Goal: Communication & Community: Connect with others

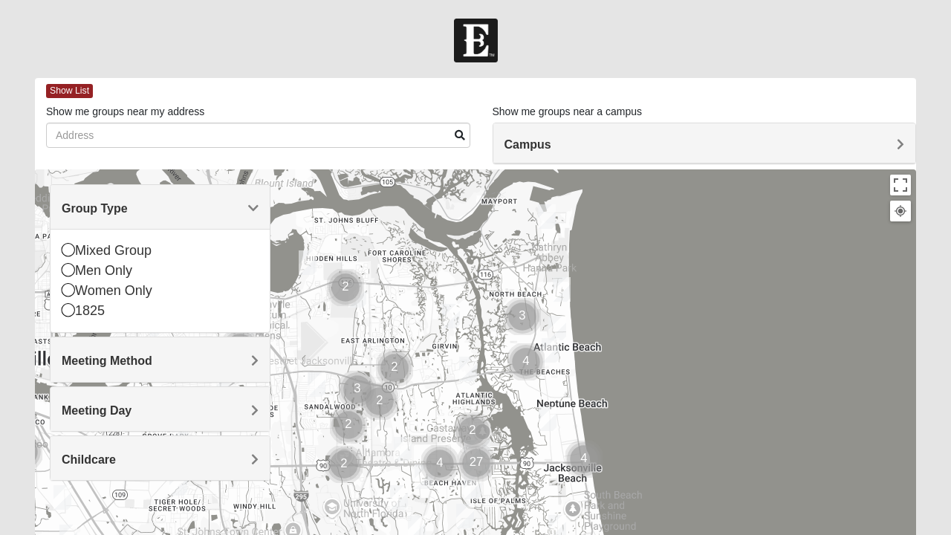
click at [68, 270] on icon at bounding box center [68, 269] width 13 height 13
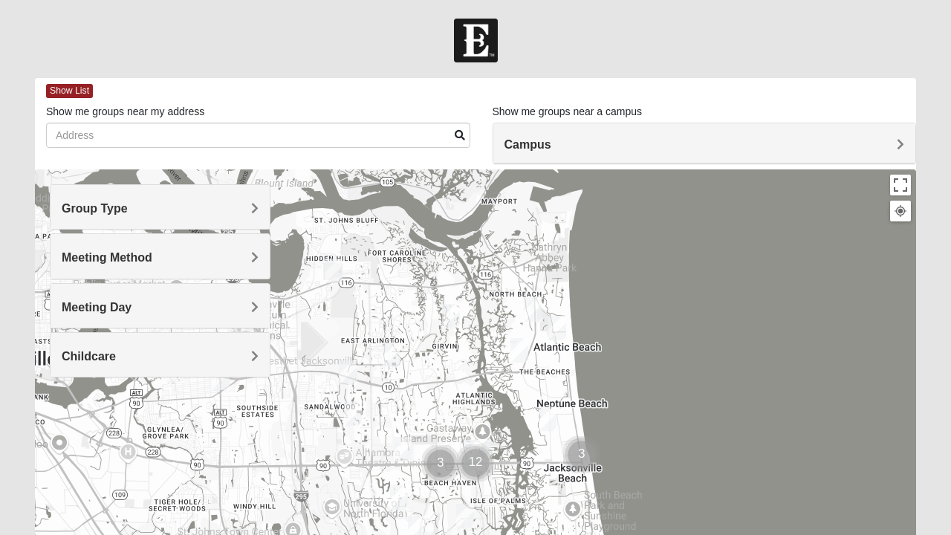
click at [67, 262] on span "Meeting Method" at bounding box center [107, 257] width 91 height 13
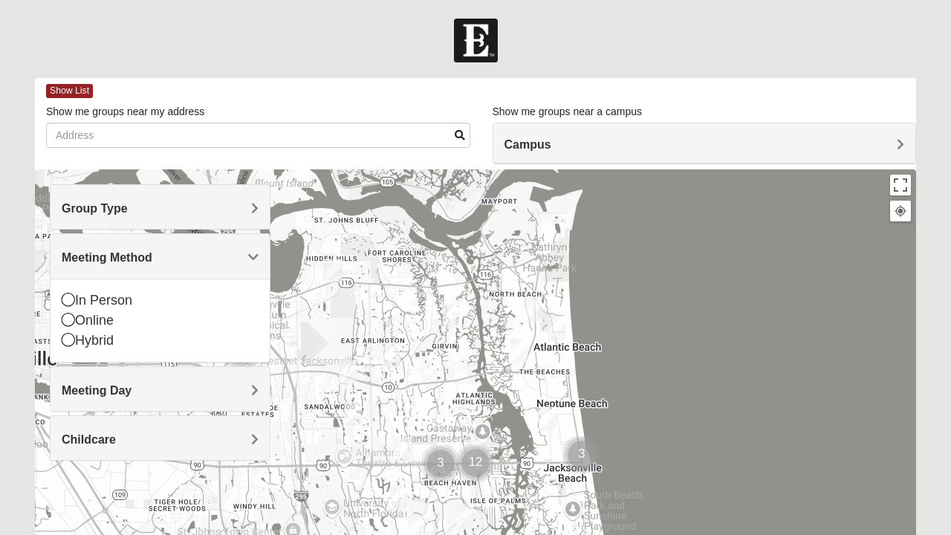
click at [163, 250] on h4 "Meeting Method" at bounding box center [160, 257] width 197 height 14
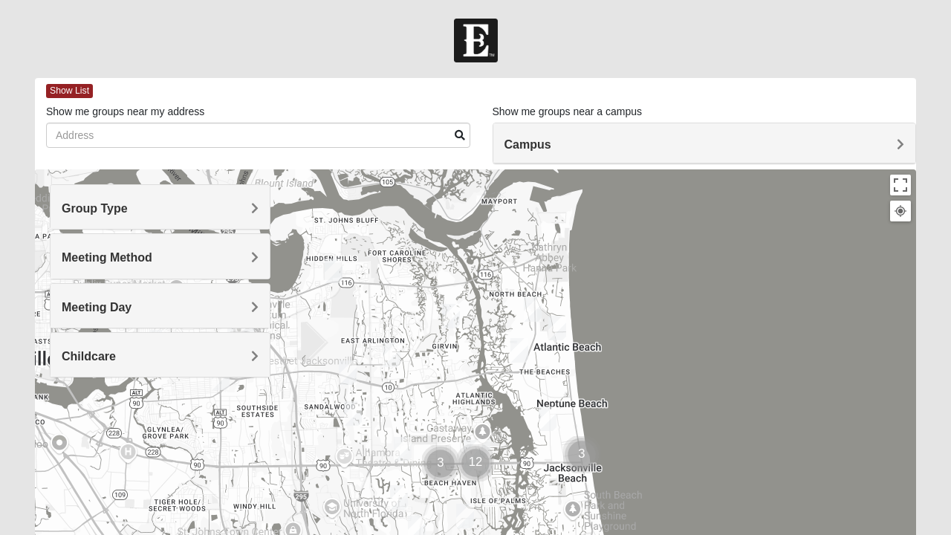
click at [223, 212] on h4 "Group Type" at bounding box center [160, 208] width 197 height 14
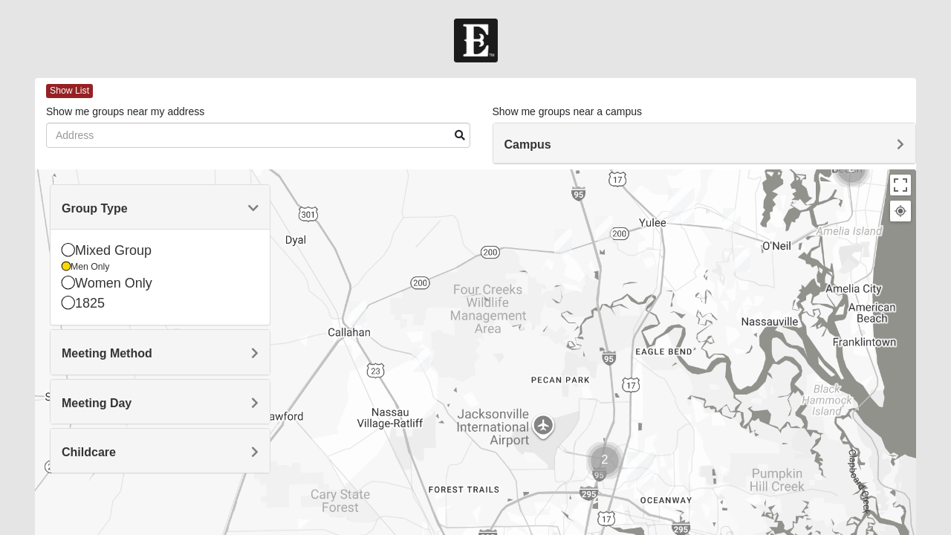
click at [602, 226] on div at bounding box center [475, 466] width 881 height 594
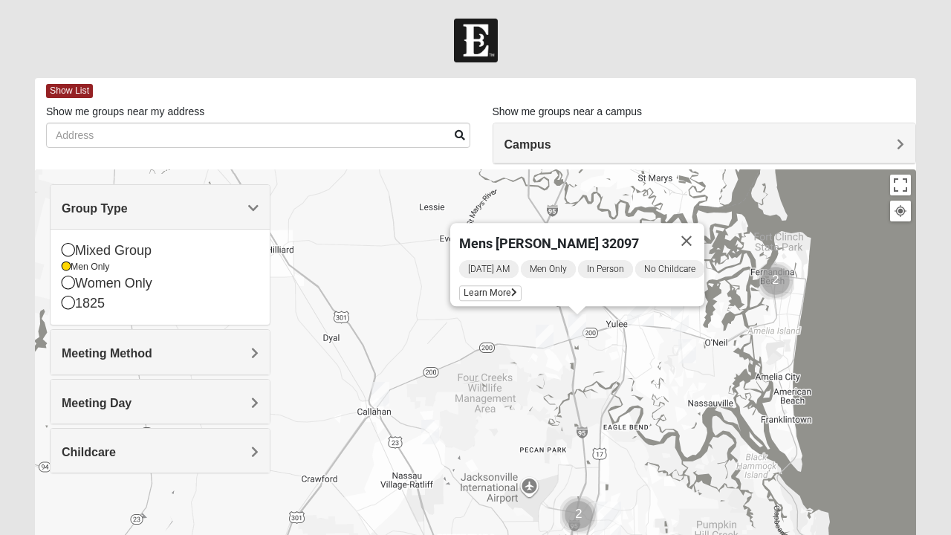
click at [539, 337] on img "Mens Evans 32097" at bounding box center [545, 337] width 30 height 36
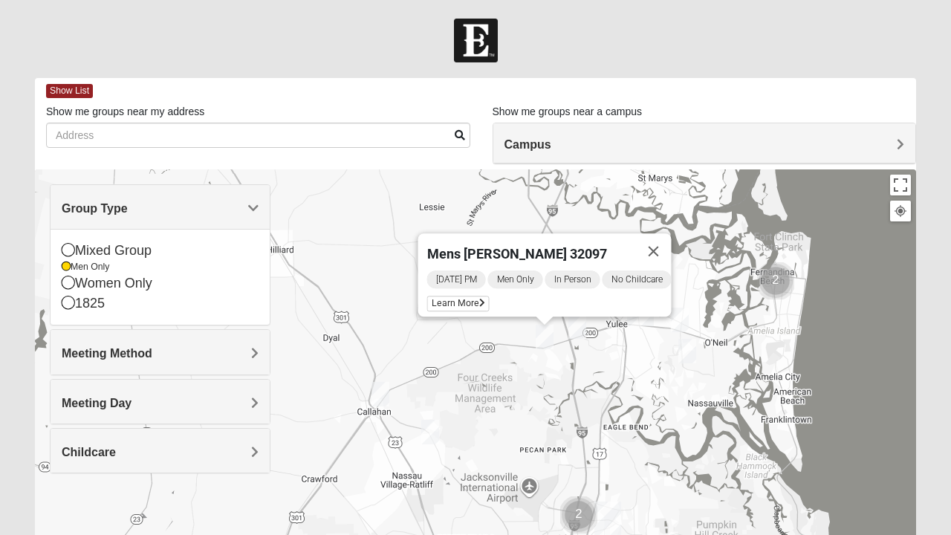
click at [458, 296] on span "Learn More" at bounding box center [458, 304] width 62 height 16
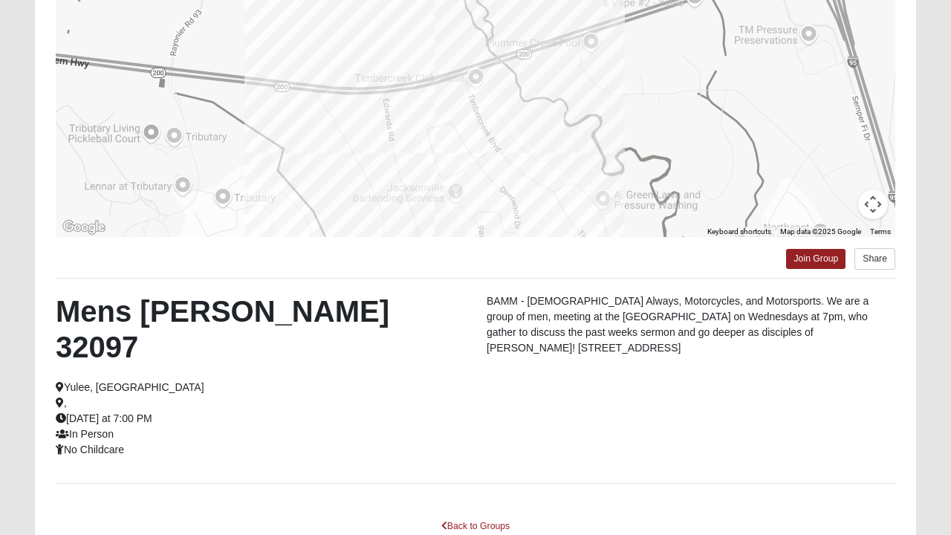
scroll to position [224, 0]
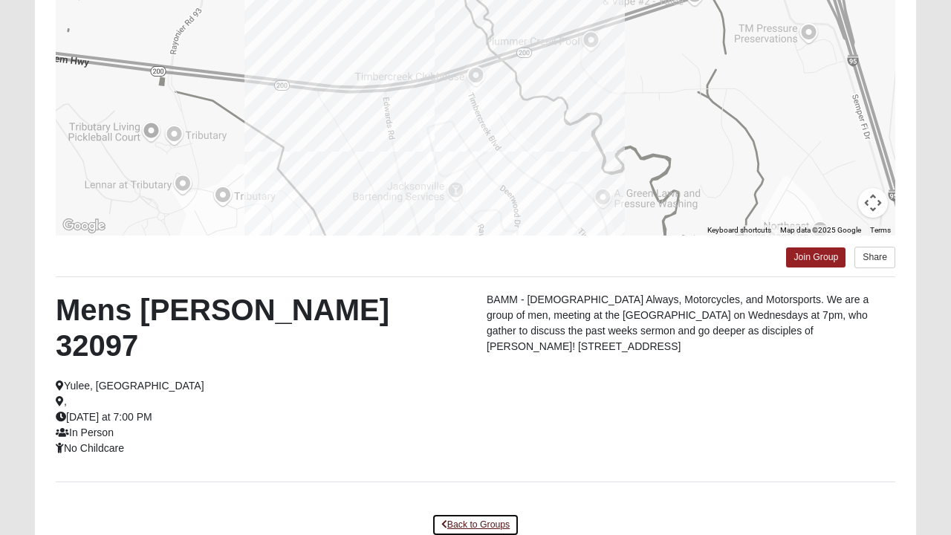
click at [464, 513] on link "Back to Groups" at bounding box center [476, 524] width 88 height 23
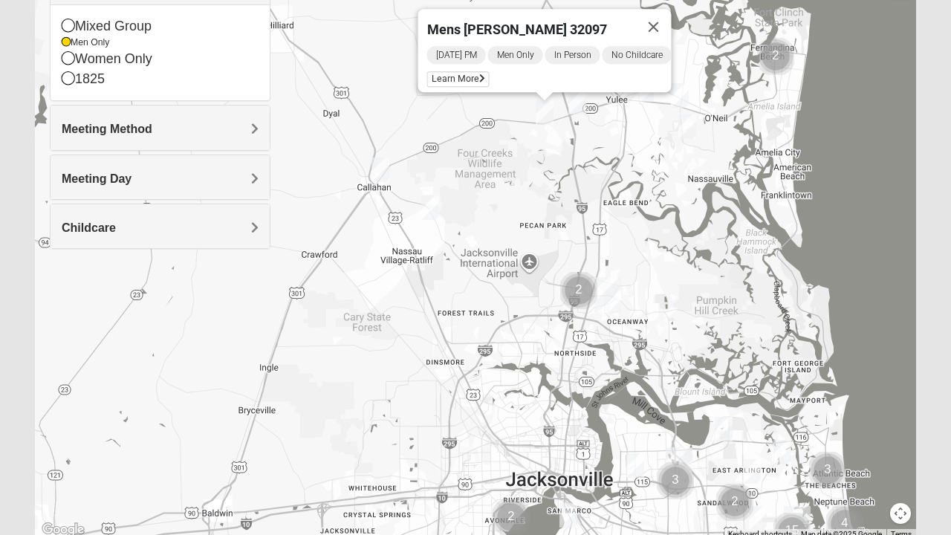
click at [584, 105] on img "Mens Marsh 32097" at bounding box center [577, 102] width 30 height 36
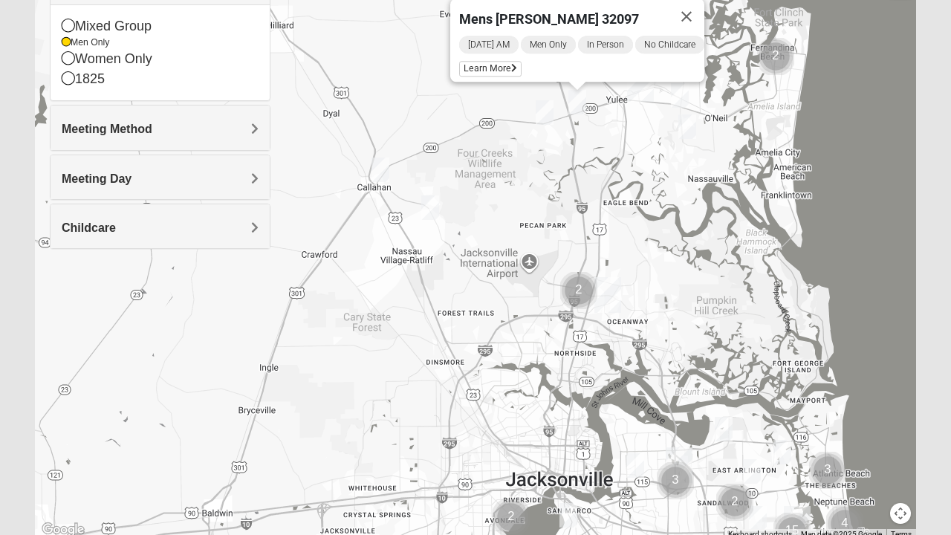
click at [547, 108] on img "Mens Evans 32097" at bounding box center [545, 112] width 30 height 36
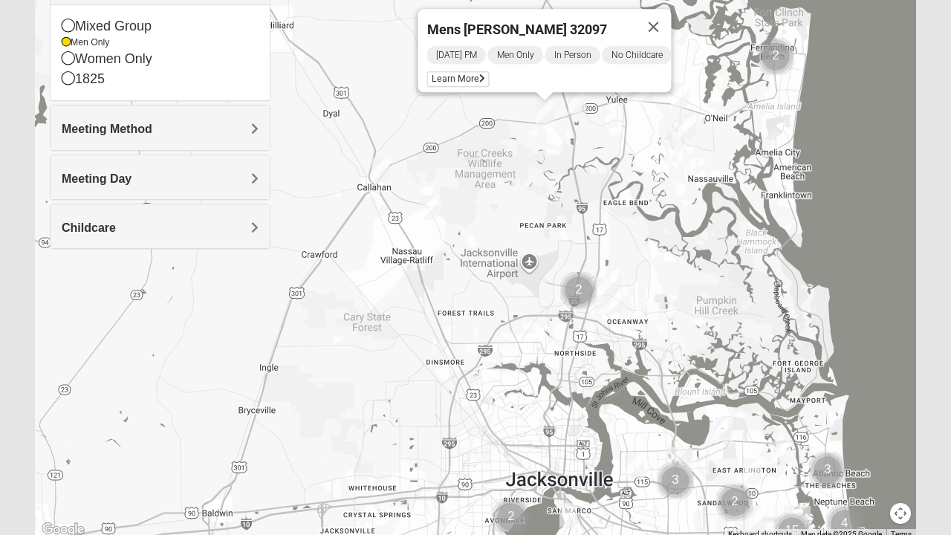
click at [479, 74] on icon at bounding box center [482, 78] width 6 height 9
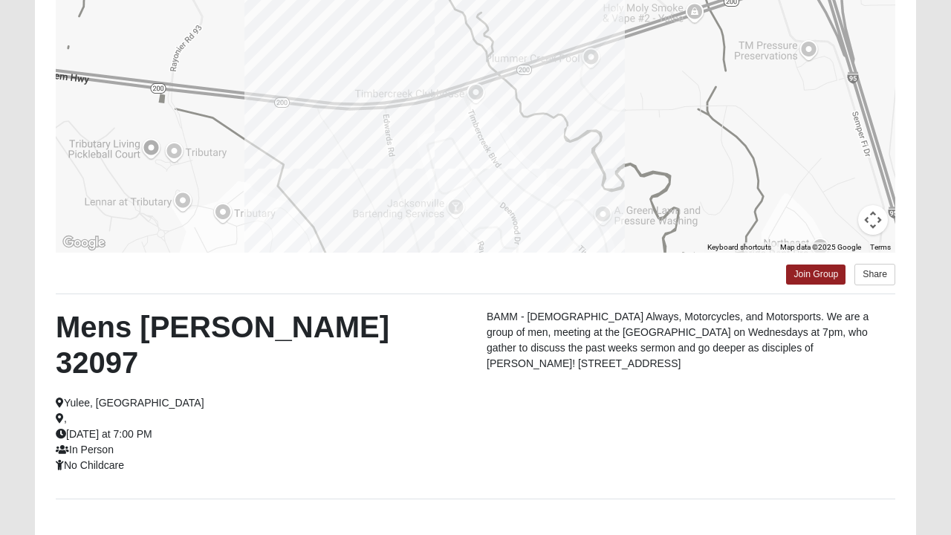
scroll to position [208, 0]
click at [796, 345] on p "BAMM - Bible Always, Motorcycles, and Motorsports. We are a group of men, meeti…" at bounding box center [691, 339] width 409 height 62
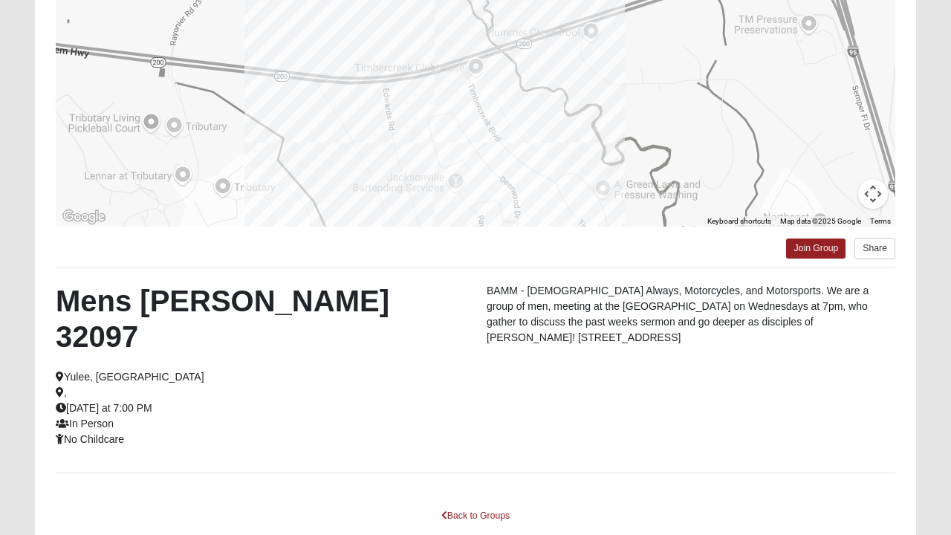
scroll to position [233, 0]
click at [470, 504] on link "Back to Groups" at bounding box center [476, 515] width 88 height 23
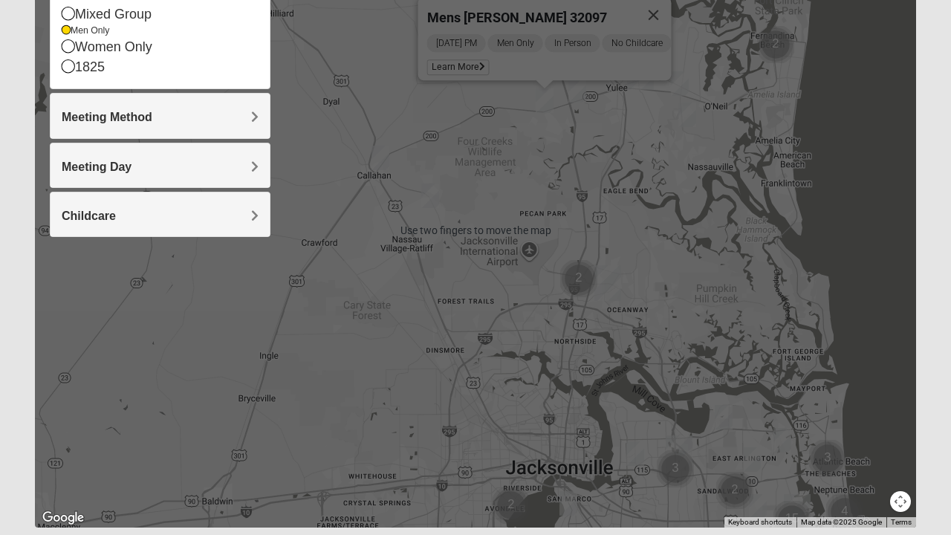
scroll to position [283, 0]
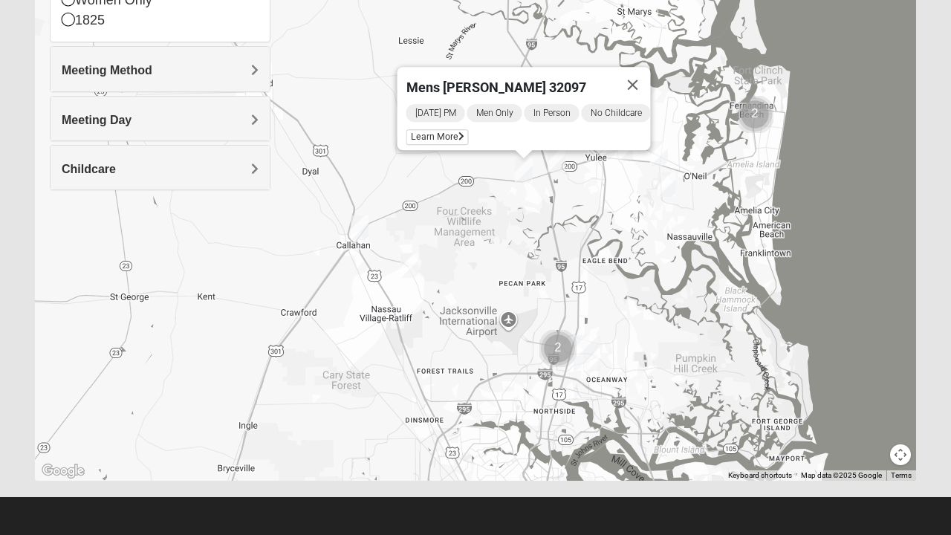
click at [423, 131] on span "Learn More" at bounding box center [437, 137] width 62 height 16
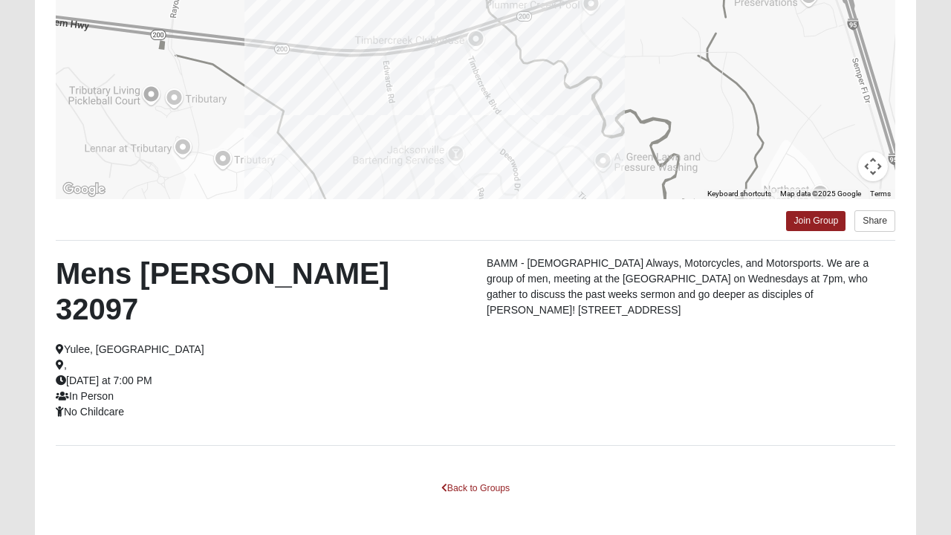
scroll to position [280, 0]
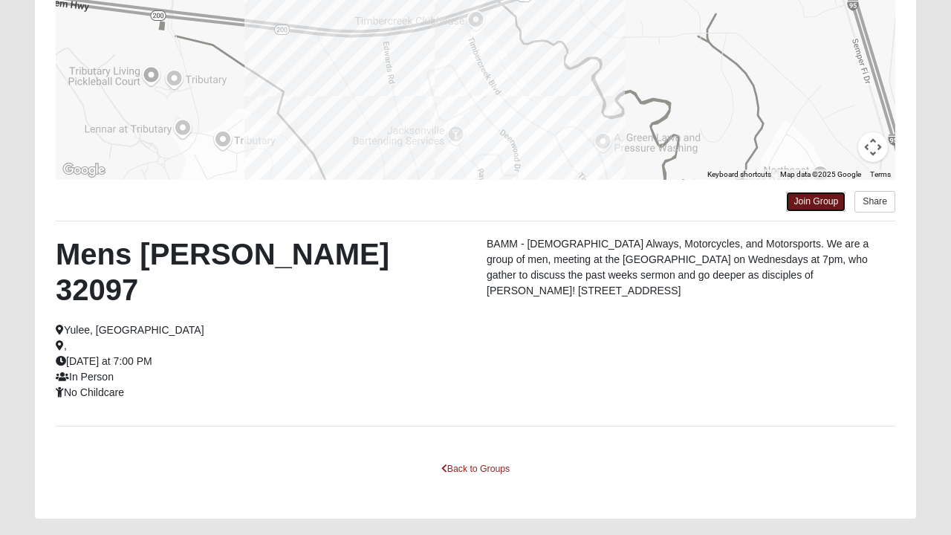
click at [822, 193] on link "Join Group" at bounding box center [815, 202] width 59 height 20
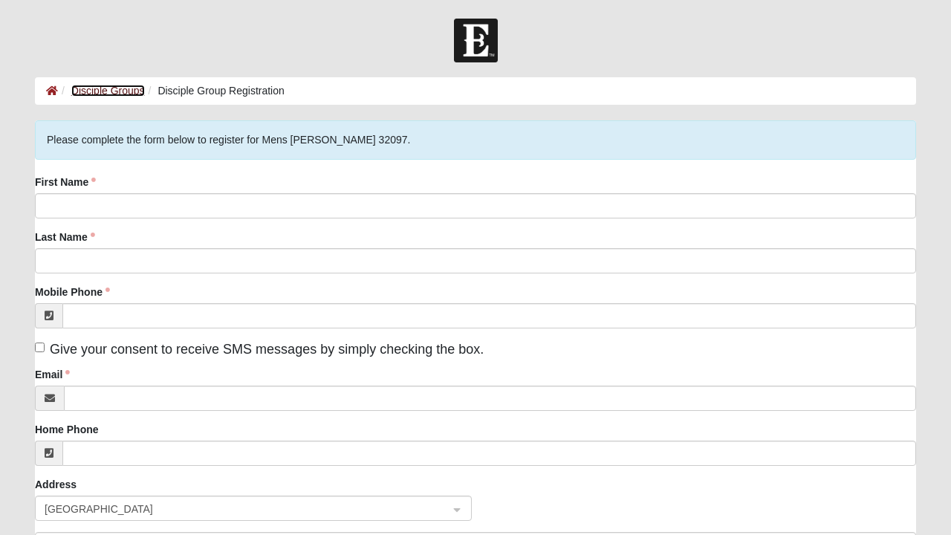
click at [126, 94] on link "Disciple Groups" at bounding box center [108, 91] width 74 height 12
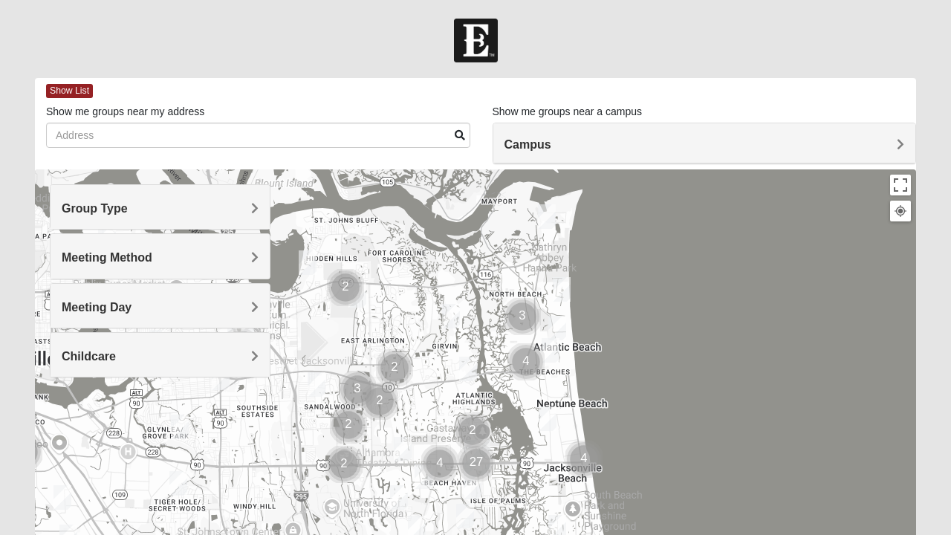
click at [168, 210] on h4 "Group Type" at bounding box center [160, 208] width 197 height 14
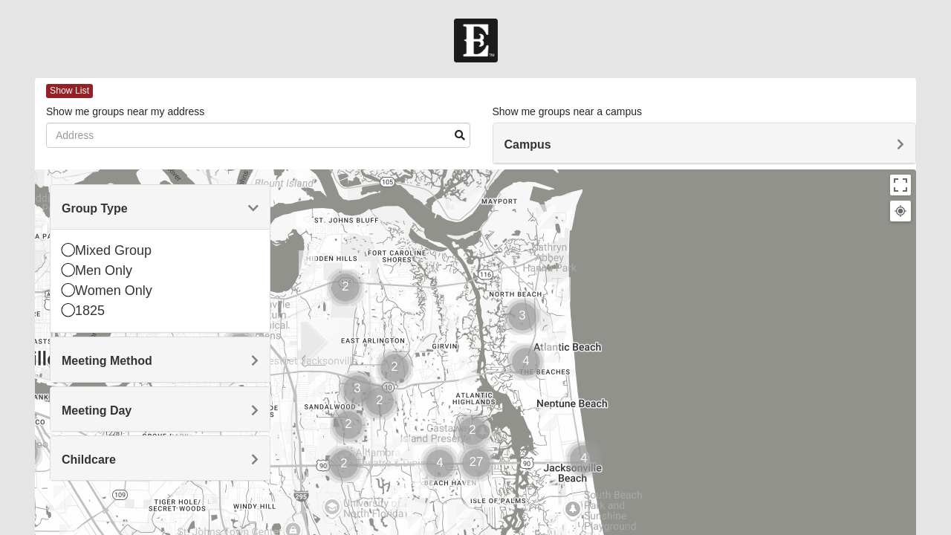
click at [74, 312] on icon at bounding box center [68, 309] width 13 height 13
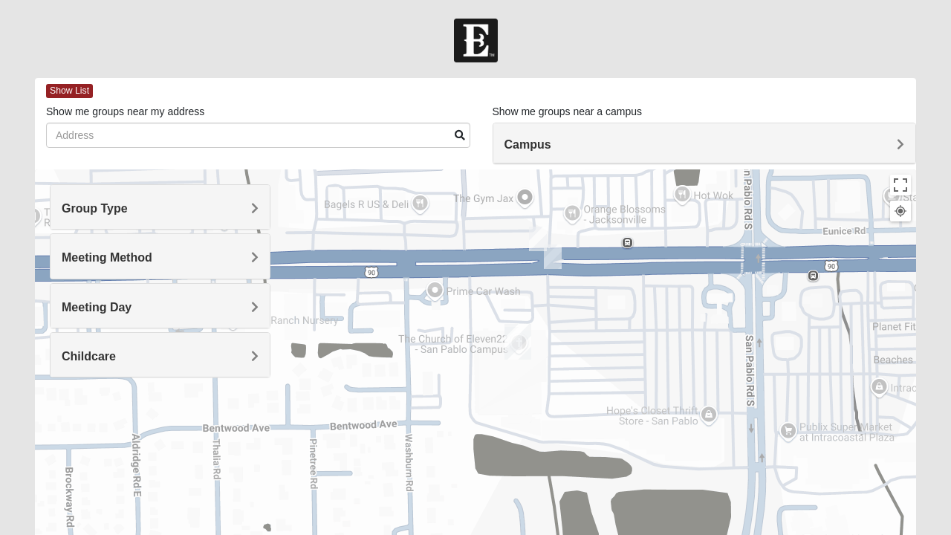
click at [563, 252] on img "1825 Mens Sells 32250" at bounding box center [553, 256] width 30 height 36
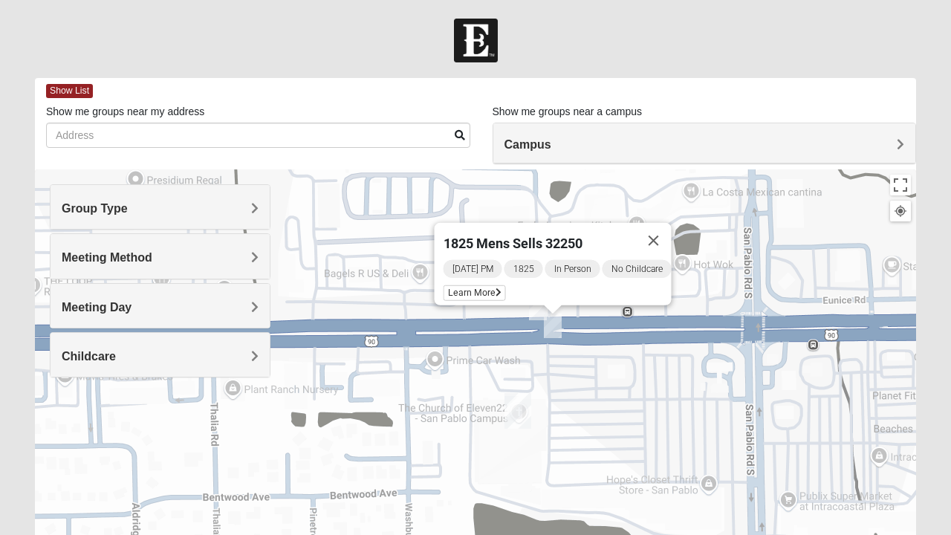
click at [663, 233] on button "Close" at bounding box center [654, 241] width 36 height 36
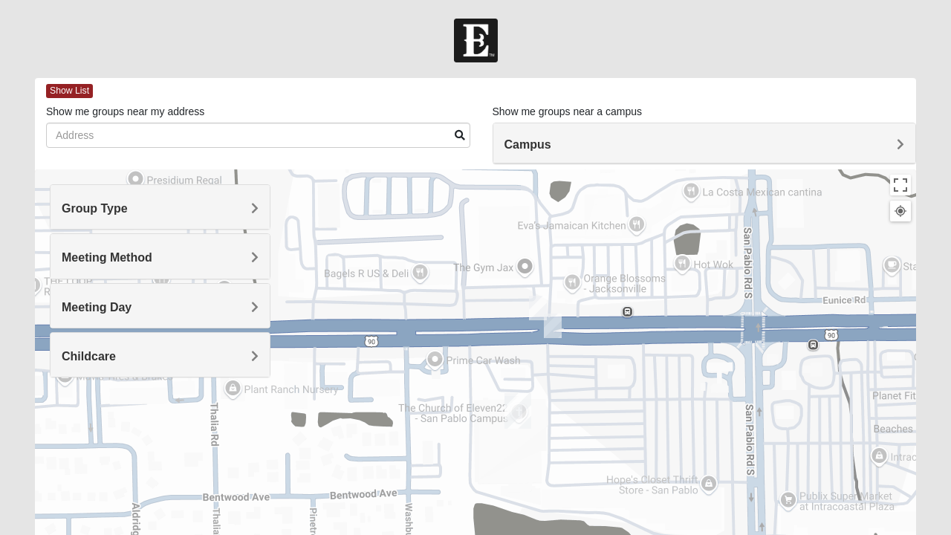
click at [192, 199] on div "Group Type" at bounding box center [160, 207] width 219 height 44
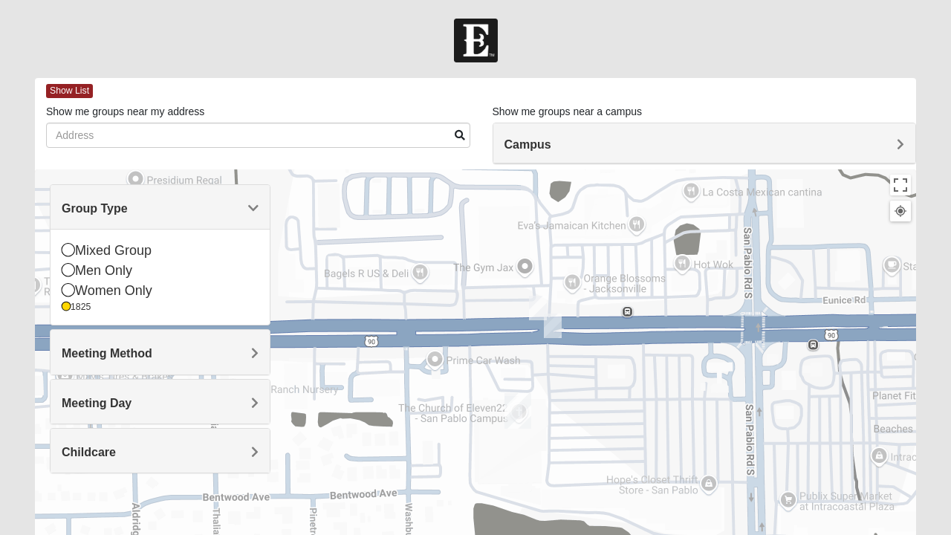
click at [563, 331] on img "1825 Mens Sells 32250" at bounding box center [553, 326] width 30 height 36
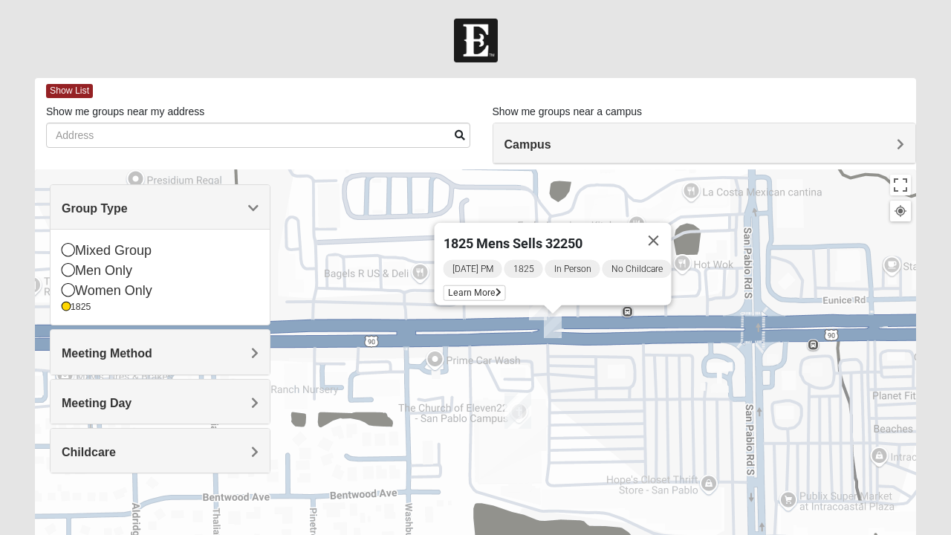
click at [657, 223] on button "Close" at bounding box center [654, 241] width 36 height 36
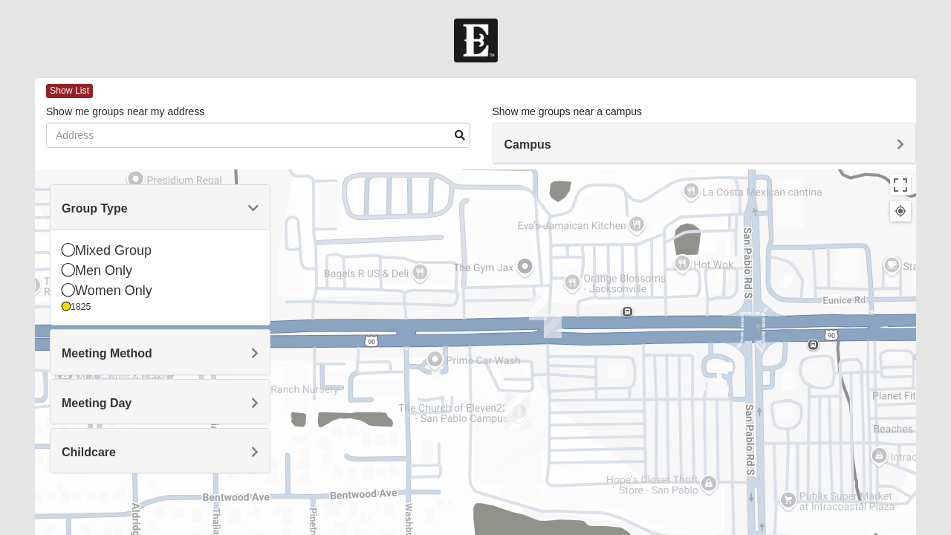
click at [542, 306] on img "1825 Mens Chandler/Johnson 32250" at bounding box center [538, 308] width 30 height 36
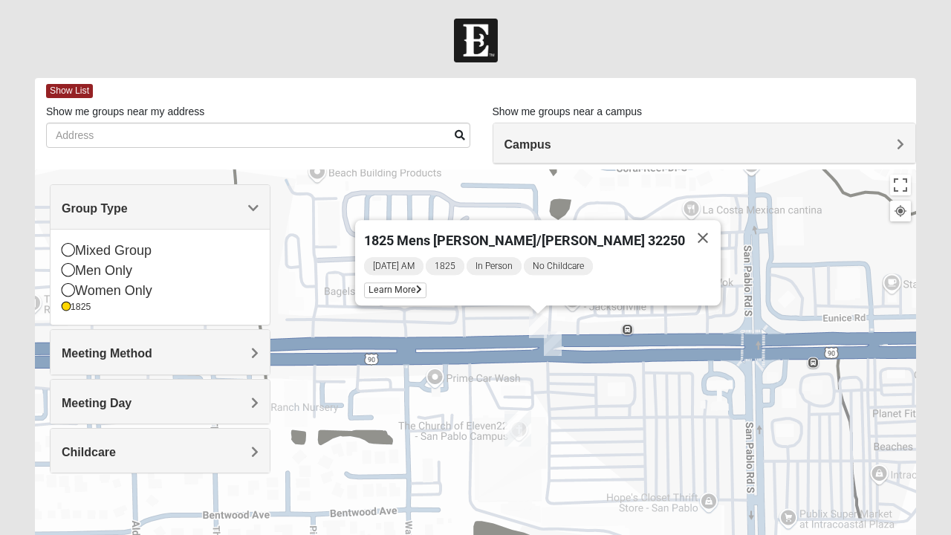
click at [685, 227] on button "Close" at bounding box center [703, 238] width 36 height 36
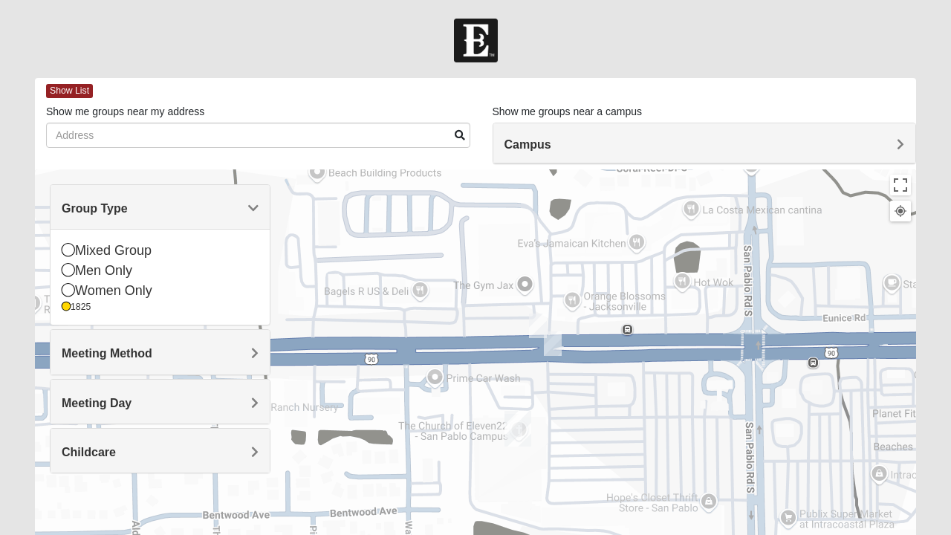
click at [522, 429] on img "San Pablo" at bounding box center [517, 429] width 39 height 48
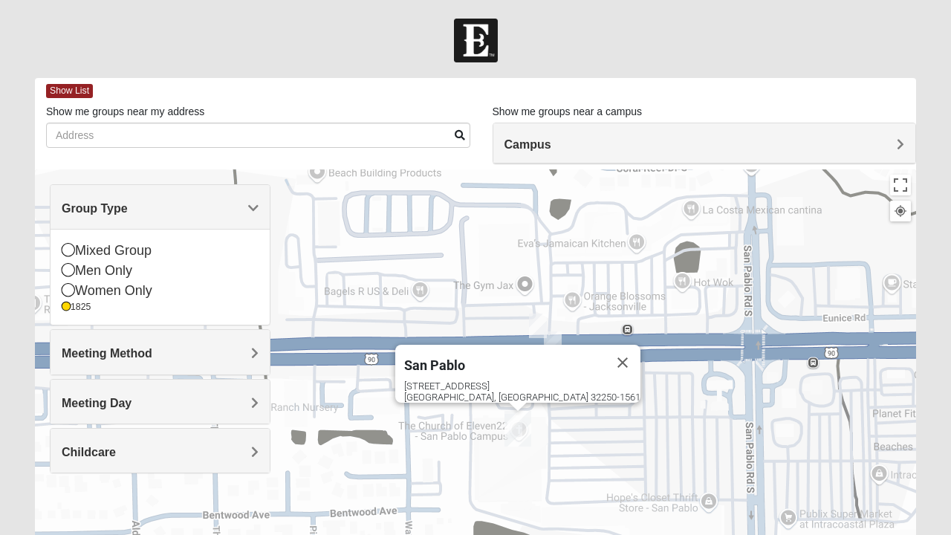
click at [581, 403] on div "San Pablo 14286 Beach Blvd Jacksonville, FL 32250-1561" at bounding box center [475, 466] width 881 height 594
click at [605, 356] on button "Close" at bounding box center [623, 363] width 36 height 36
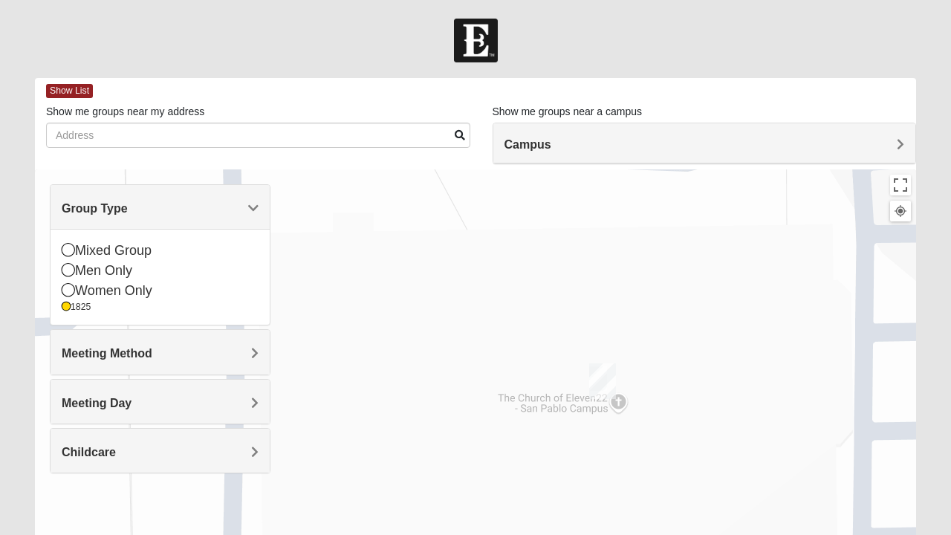
click at [608, 376] on img "San Pablo" at bounding box center [602, 381] width 39 height 48
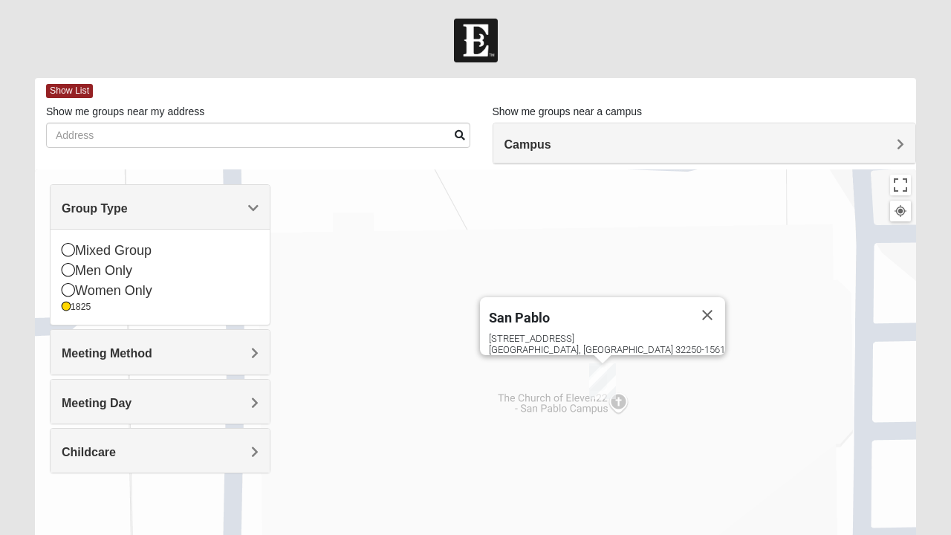
click at [612, 372] on img "San Pablo" at bounding box center [602, 381] width 39 height 48
click at [689, 309] on button "Close" at bounding box center [707, 315] width 36 height 36
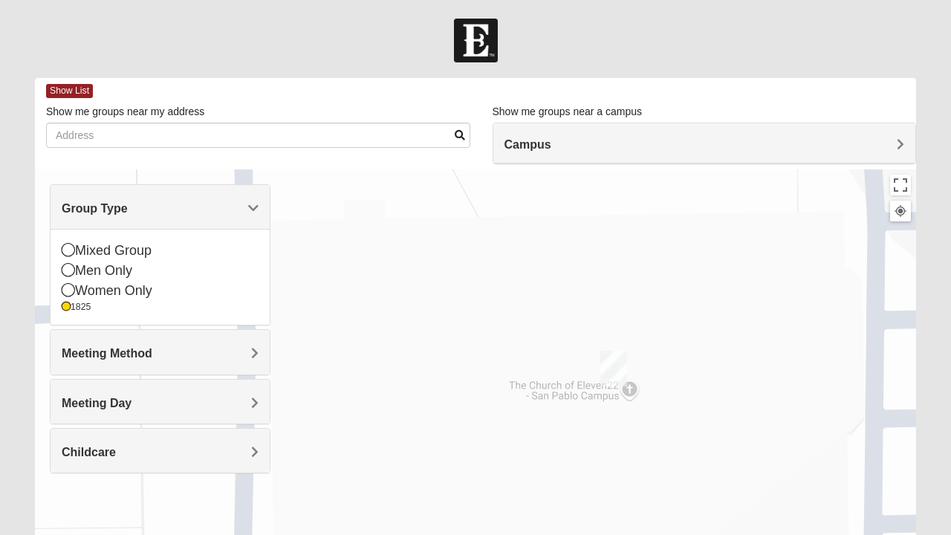
click at [615, 358] on img "San Pablo" at bounding box center [613, 369] width 39 height 48
click at [608, 376] on img "San Pablo" at bounding box center [613, 369] width 39 height 48
click at [603, 360] on img "San Pablo" at bounding box center [613, 369] width 39 height 48
click at [619, 362] on img "San Pablo" at bounding box center [613, 369] width 39 height 48
click at [700, 295] on button "Close" at bounding box center [718, 302] width 36 height 36
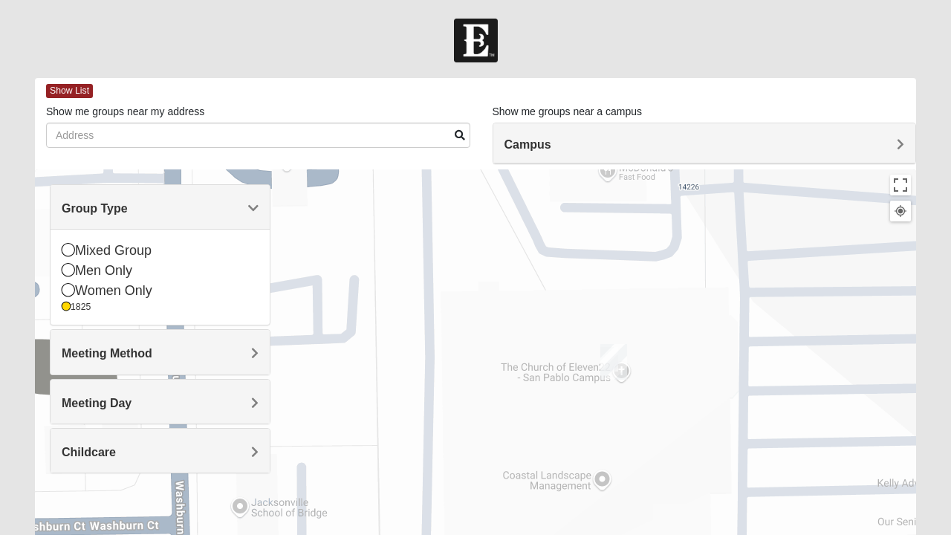
click at [585, 359] on div at bounding box center [475, 466] width 881 height 594
click at [618, 360] on img "San Pablo" at bounding box center [613, 362] width 39 height 48
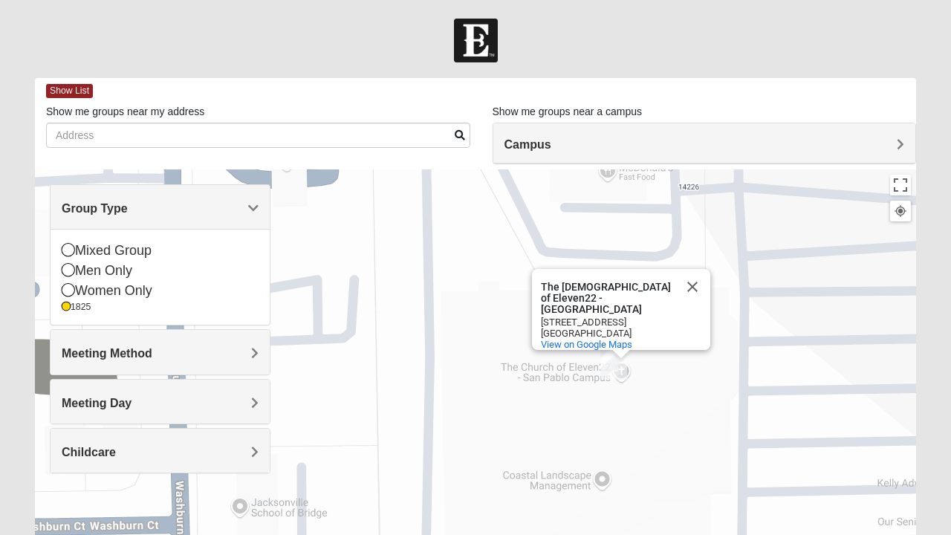
click at [692, 285] on button "Close" at bounding box center [692, 287] width 36 height 36
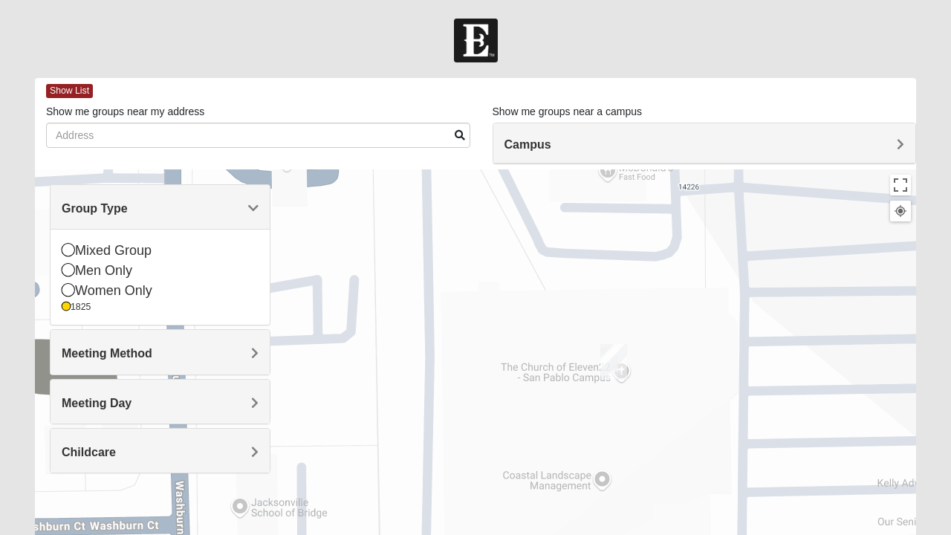
click at [625, 357] on img "San Pablo" at bounding box center [613, 362] width 39 height 48
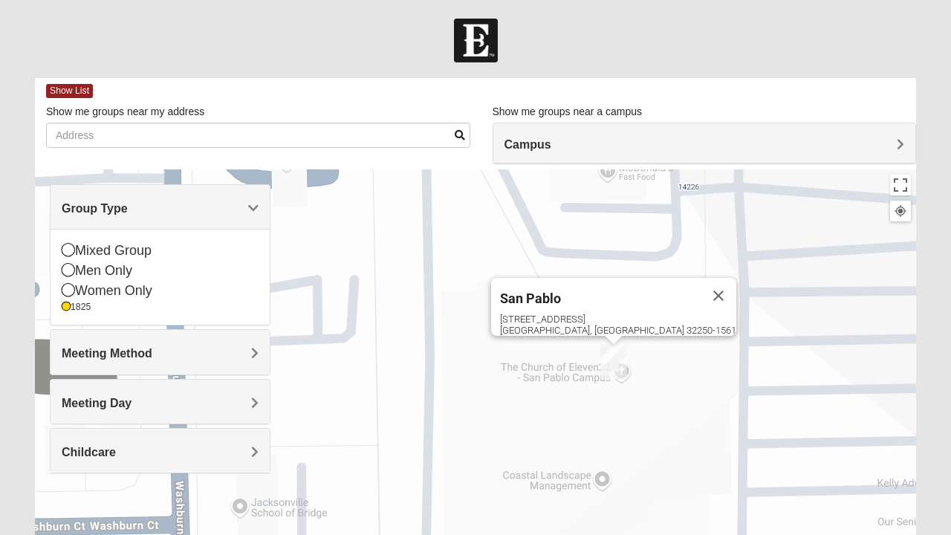
click at [700, 286] on button "Close" at bounding box center [718, 296] width 36 height 36
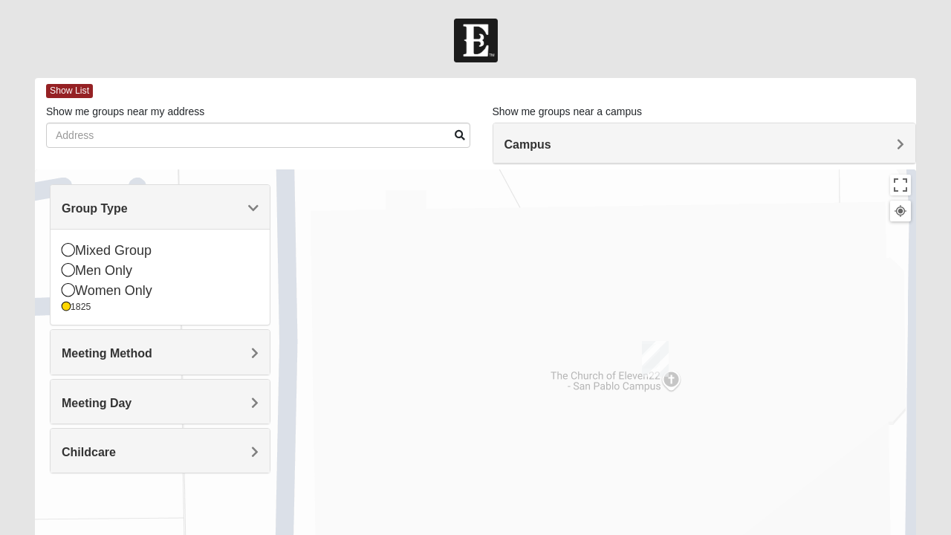
click at [654, 348] on img "San Pablo" at bounding box center [655, 359] width 39 height 48
click at [655, 355] on img "San Pablo" at bounding box center [655, 359] width 39 height 48
click at [742, 282] on button "Close" at bounding box center [760, 293] width 36 height 36
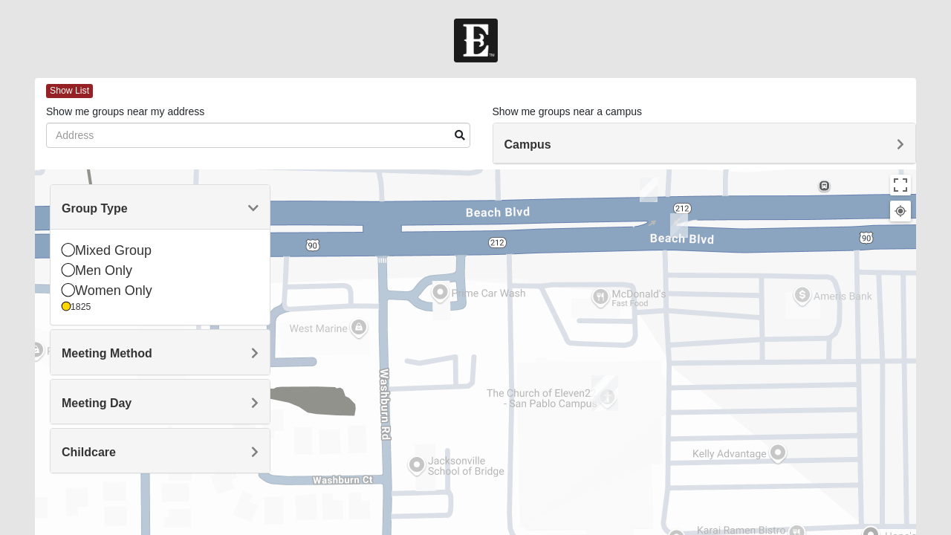
click at [75, 282] on div "Women Only" at bounding box center [160, 291] width 197 height 20
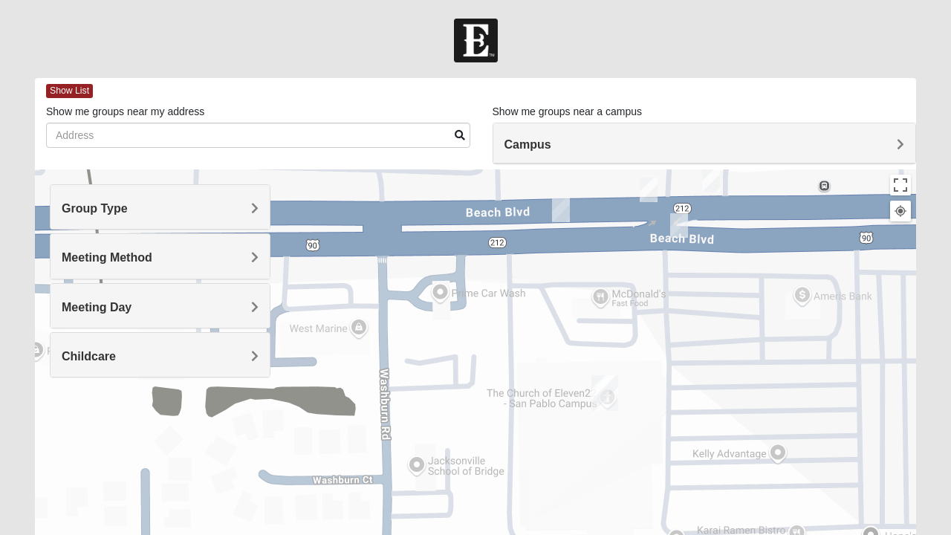
click at [77, 296] on div "Meeting Day" at bounding box center [160, 306] width 219 height 44
click at [606, 395] on img "San Pablo" at bounding box center [604, 393] width 39 height 48
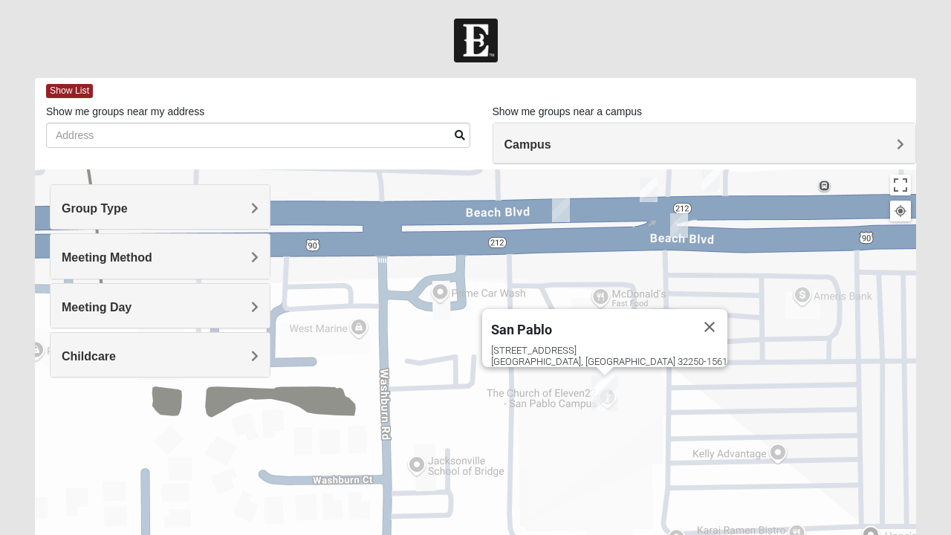
click at [692, 318] on button "Close" at bounding box center [710, 327] width 36 height 36
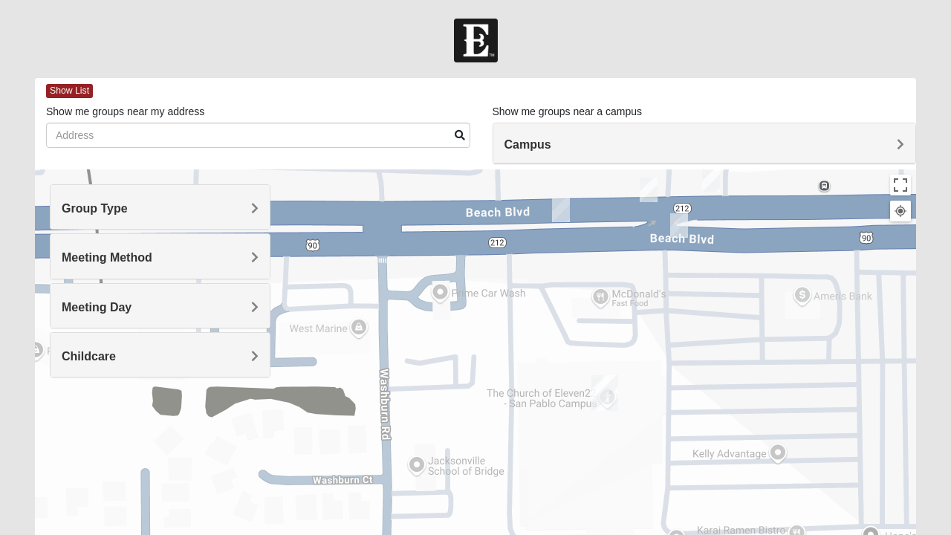
click at [563, 221] on img "On Campus Womens Batteh / Wagner 32250" at bounding box center [561, 210] width 30 height 36
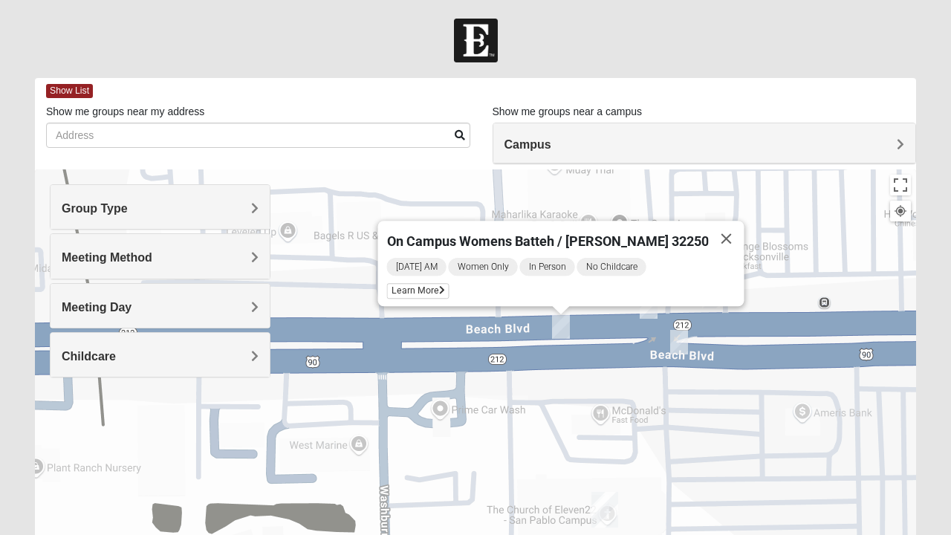
click at [445, 286] on icon at bounding box center [442, 290] width 6 height 9
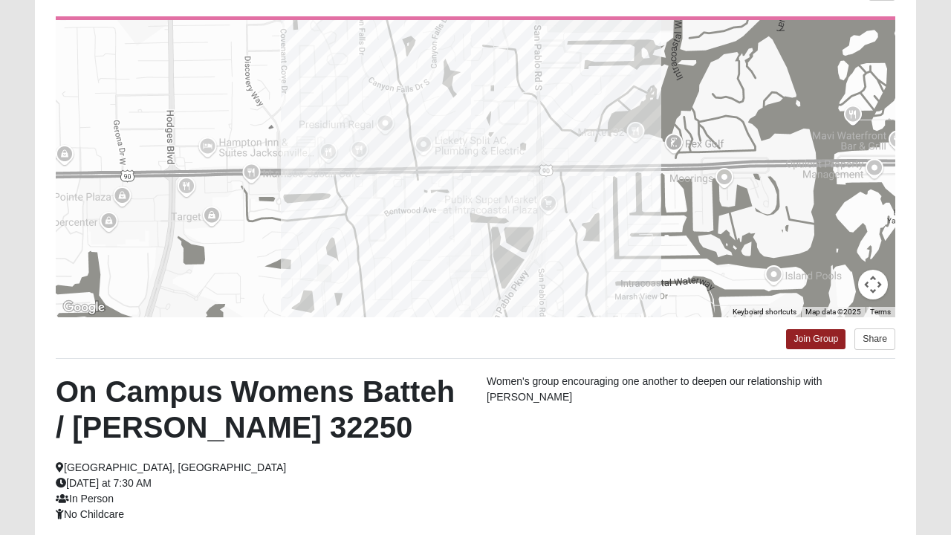
scroll to position [144, 0]
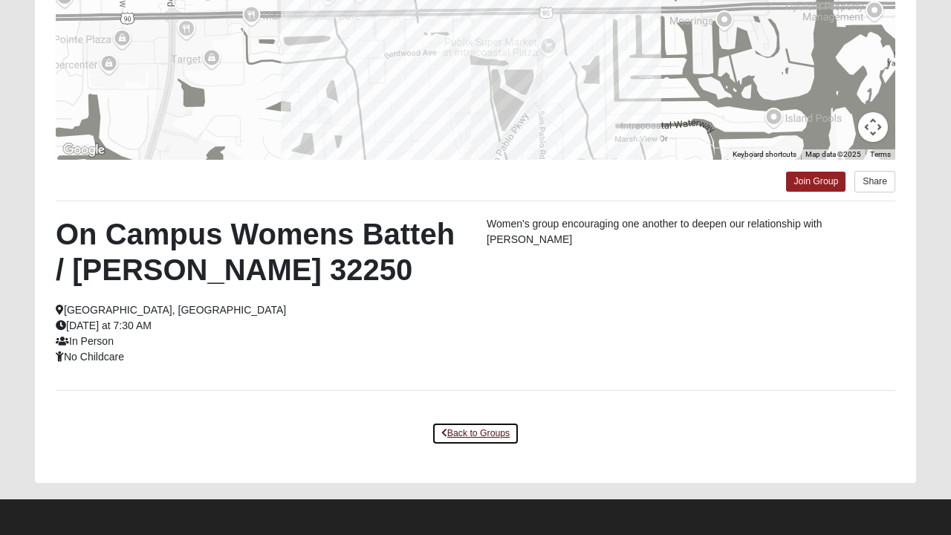
click at [485, 432] on link "Back to Groups" at bounding box center [476, 433] width 88 height 23
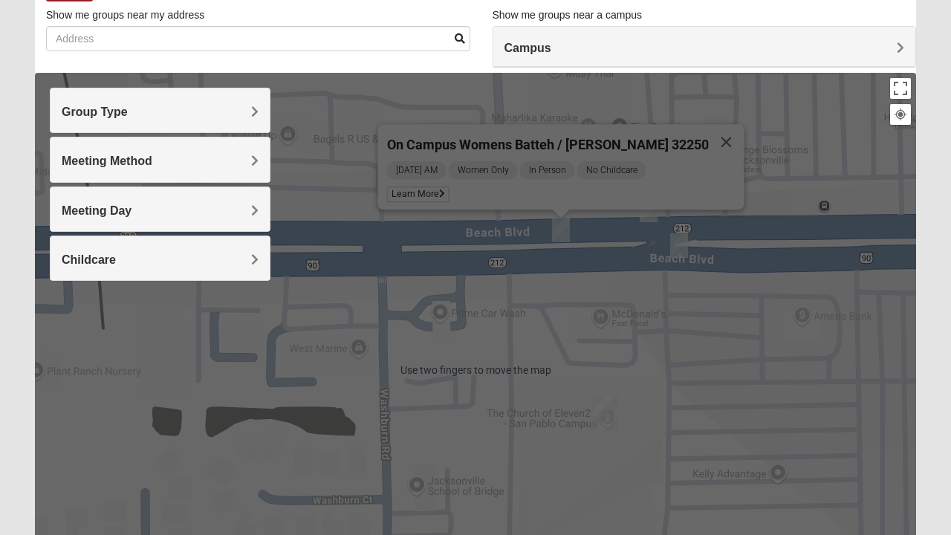
scroll to position [85, 0]
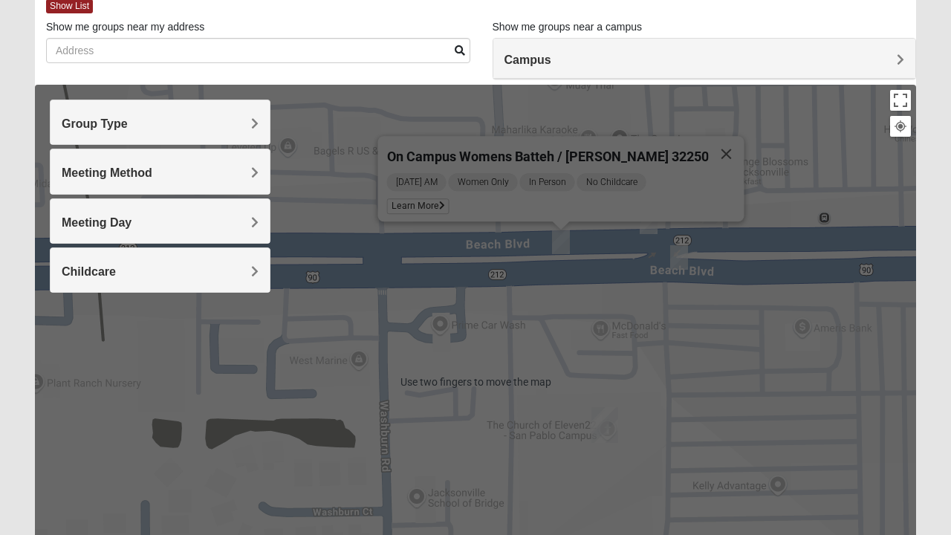
click at [709, 139] on button "Close" at bounding box center [727, 154] width 36 height 36
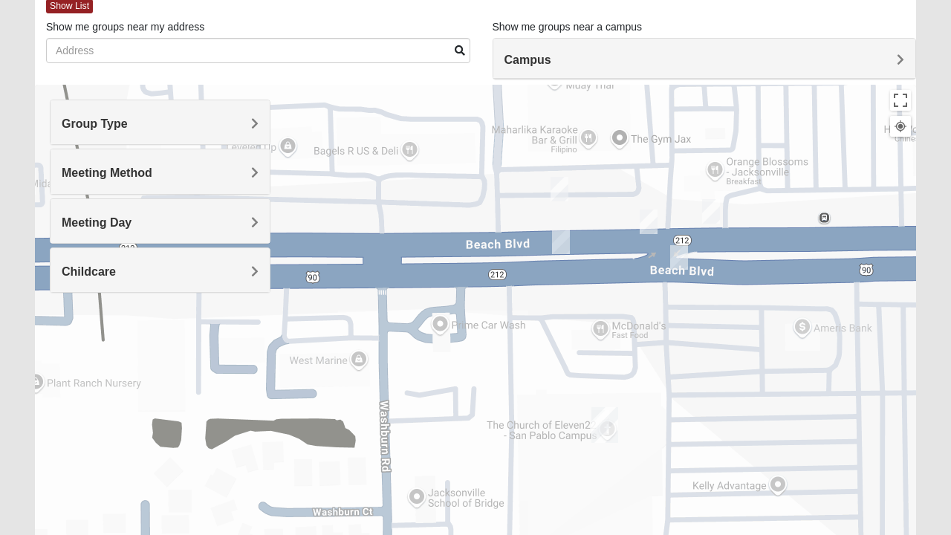
click at [98, 134] on div "Group Type" at bounding box center [160, 122] width 219 height 44
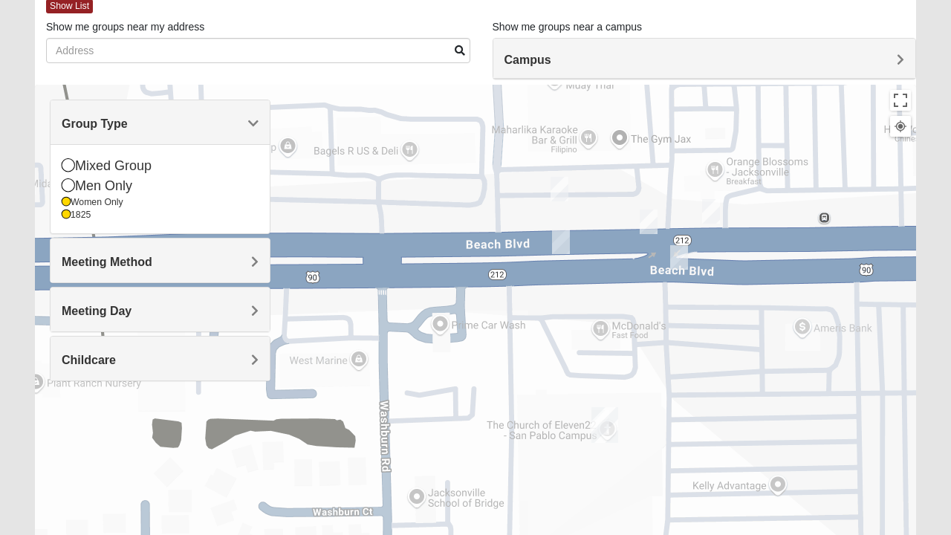
click at [75, 205] on div "Women Only" at bounding box center [160, 202] width 197 height 13
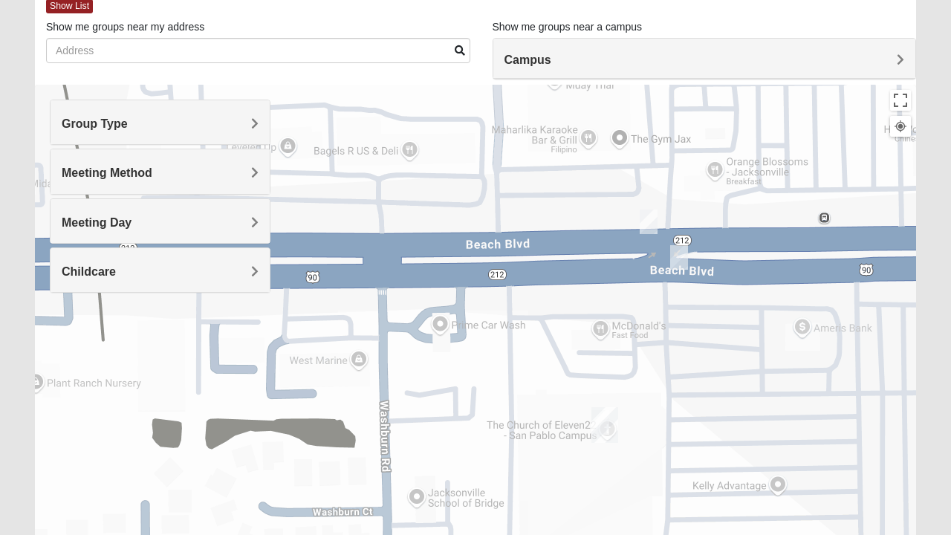
click at [604, 413] on img "San Pablo" at bounding box center [604, 425] width 39 height 48
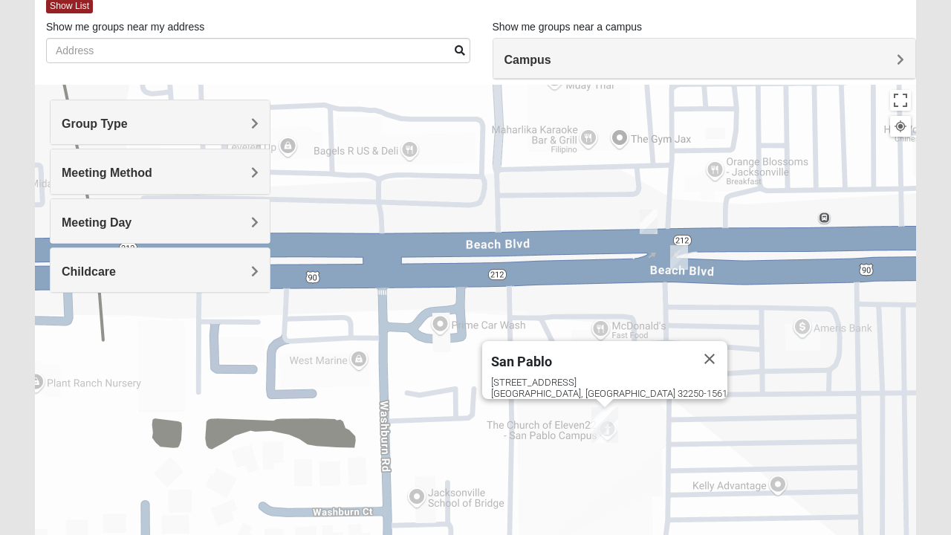
click at [603, 420] on img "San Pablo" at bounding box center [604, 425] width 39 height 48
click at [692, 355] on button "Close" at bounding box center [710, 359] width 36 height 36
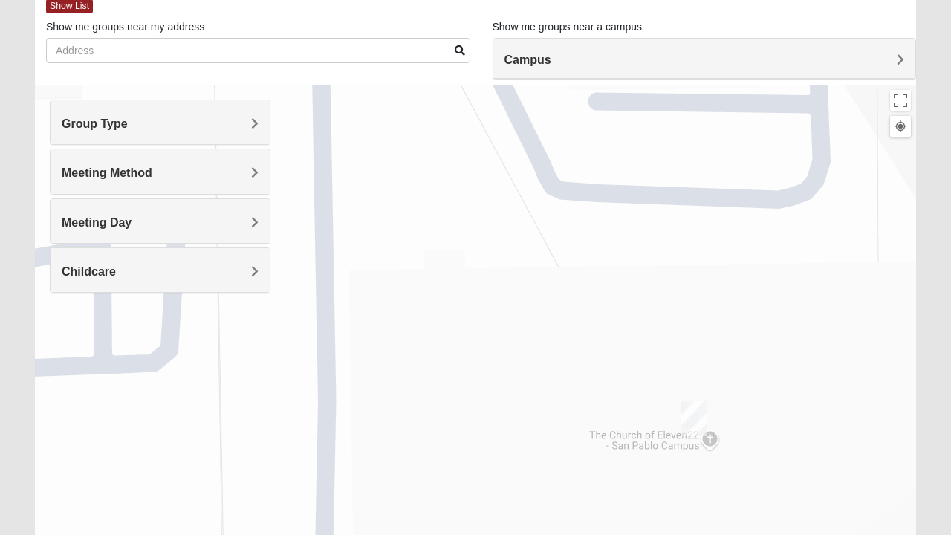
click at [694, 413] on img "San Pablo" at bounding box center [693, 418] width 39 height 48
click at [781, 344] on button "Close" at bounding box center [799, 352] width 36 height 36
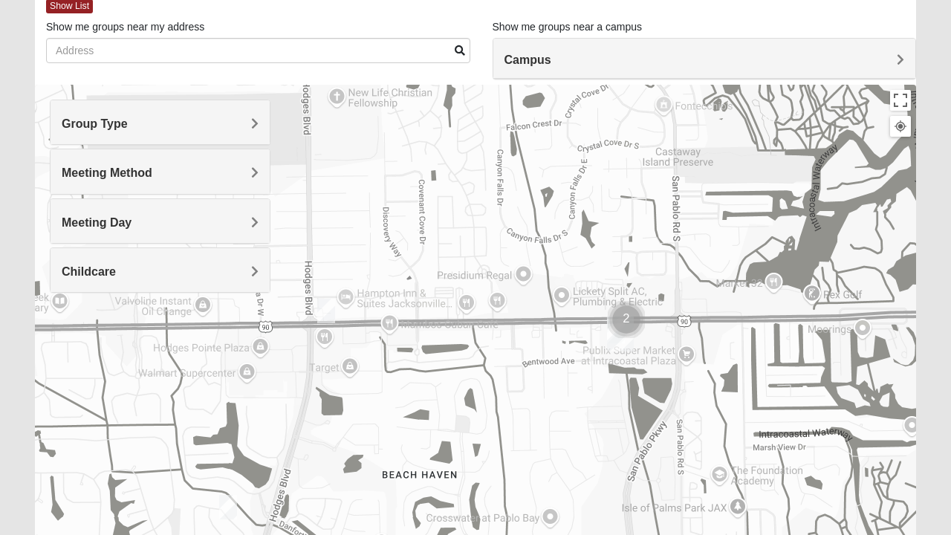
click at [331, 308] on img "1825 Womens Annis/Ferguson 32246" at bounding box center [326, 311] width 30 height 36
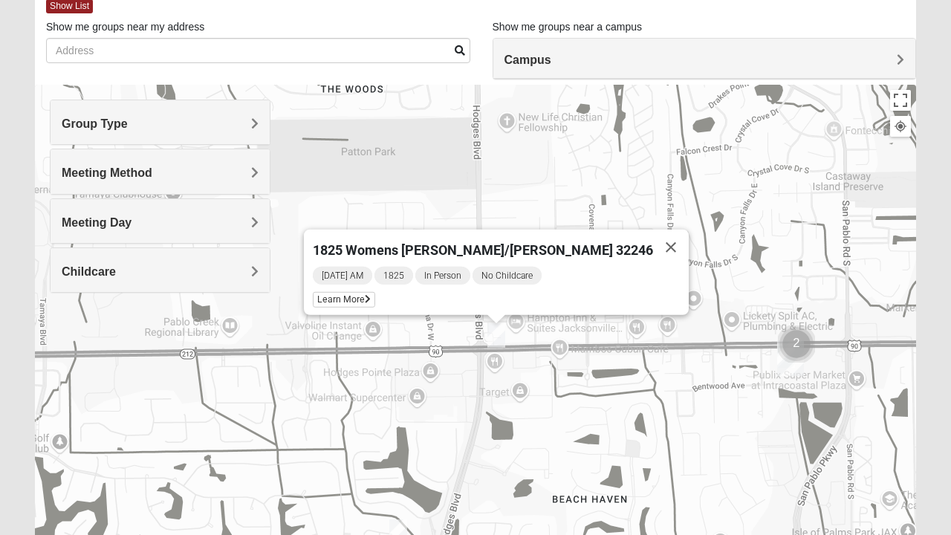
click at [371, 295] on icon at bounding box center [368, 299] width 6 height 9
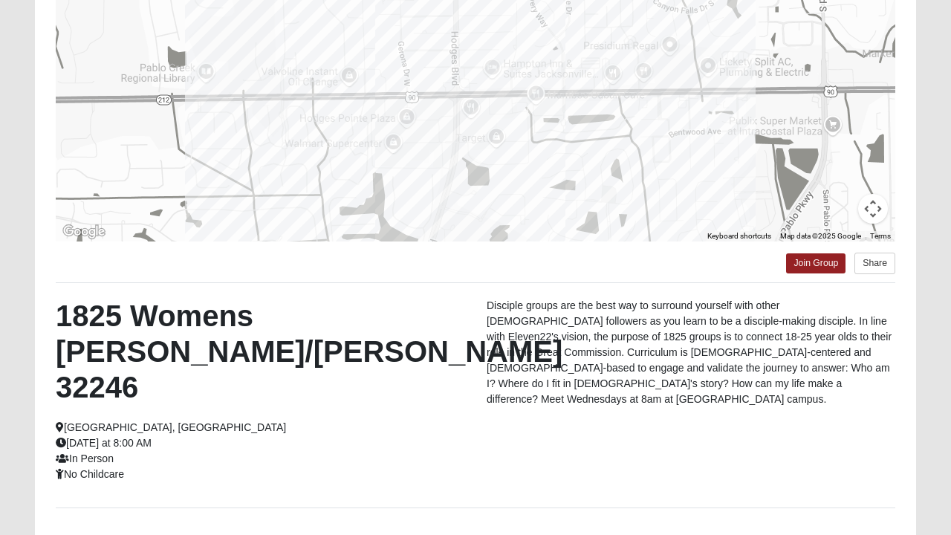
scroll to position [216, 0]
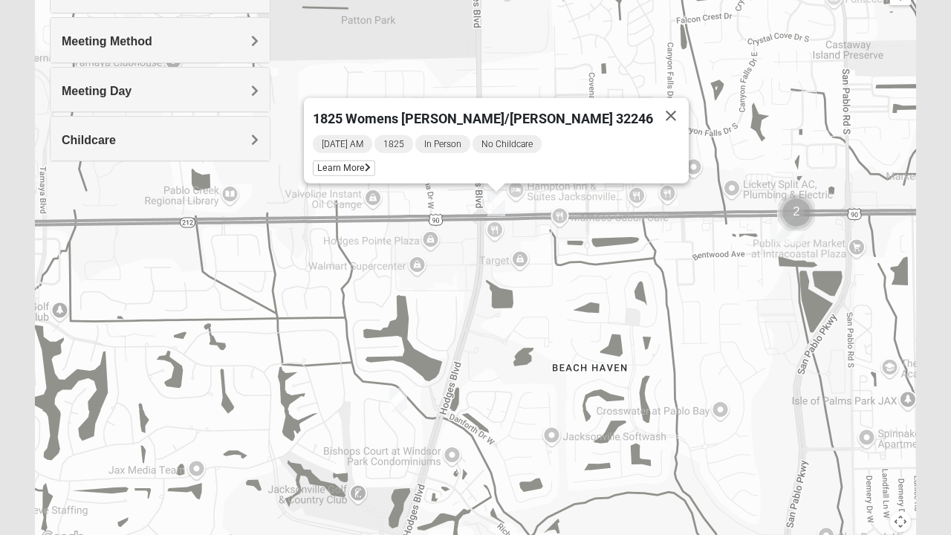
click at [397, 398] on img "1825 Mens Cason 32224" at bounding box center [398, 400] width 30 height 36
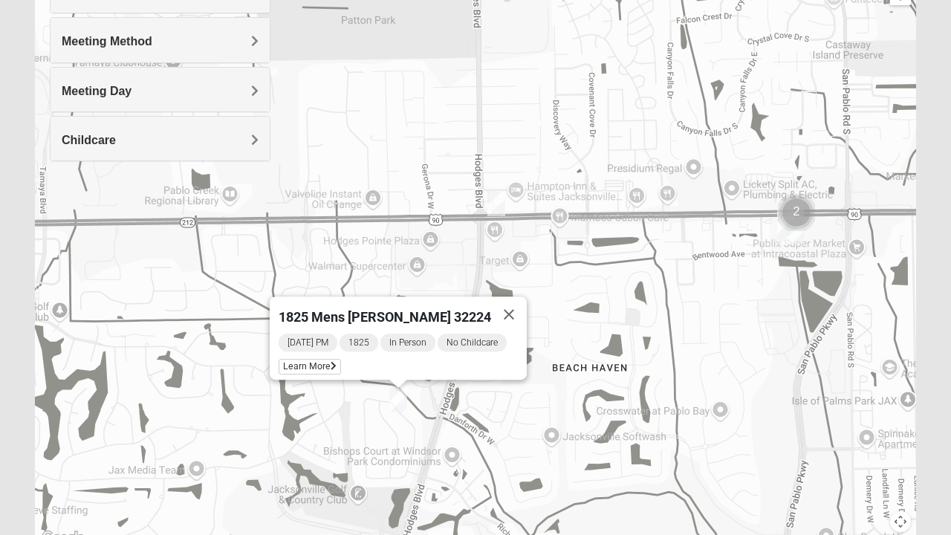
click at [510, 310] on button "Close" at bounding box center [509, 314] width 36 height 36
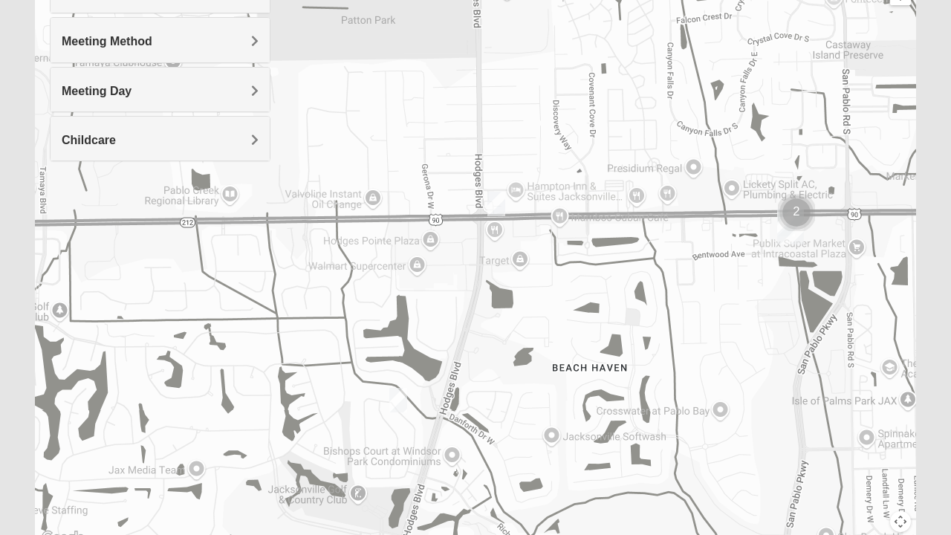
click at [505, 203] on img "1825 Womens Annis/Ferguson 32246" at bounding box center [496, 204] width 30 height 36
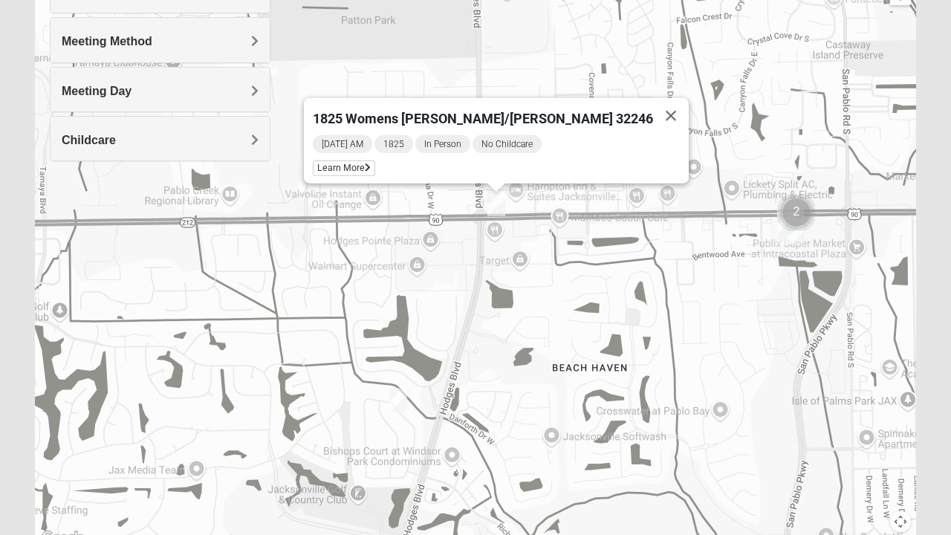
click at [653, 108] on button "Close" at bounding box center [671, 116] width 36 height 36
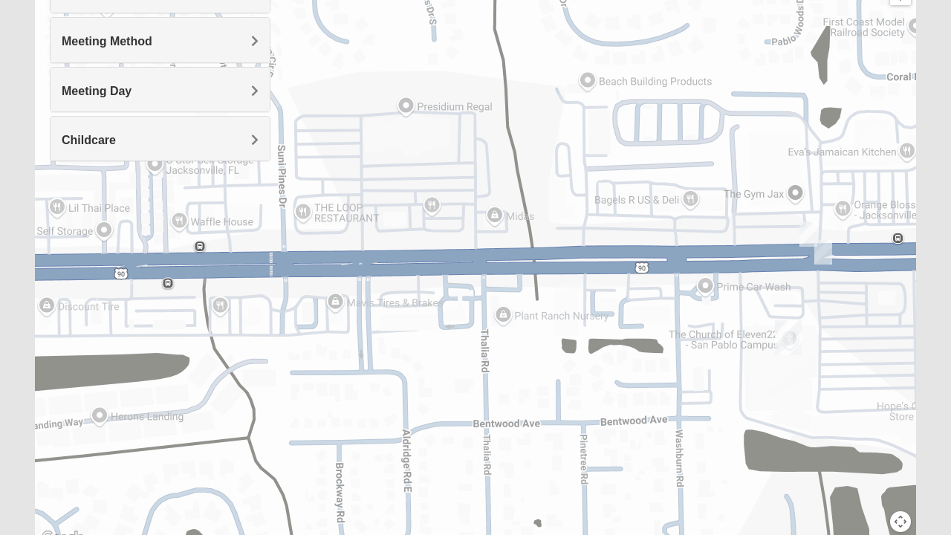
click at [803, 236] on img "1825 Mens Chandler/Johnson 32250" at bounding box center [808, 234] width 30 height 36
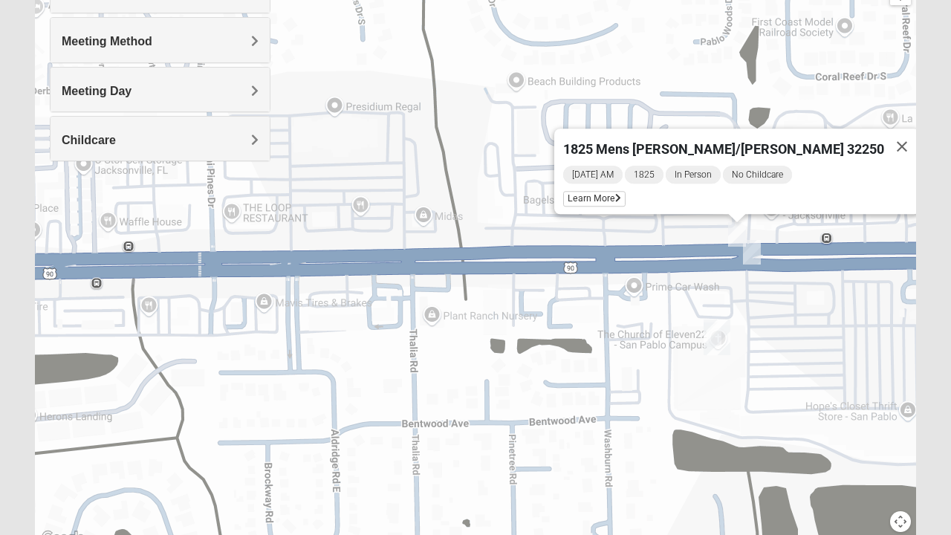
click at [824, 251] on div "1825 Mens Chandler/Johnson 32250 Monday AM 1825 In Person No Childcare Learn Mo…" at bounding box center [475, 250] width 881 height 594
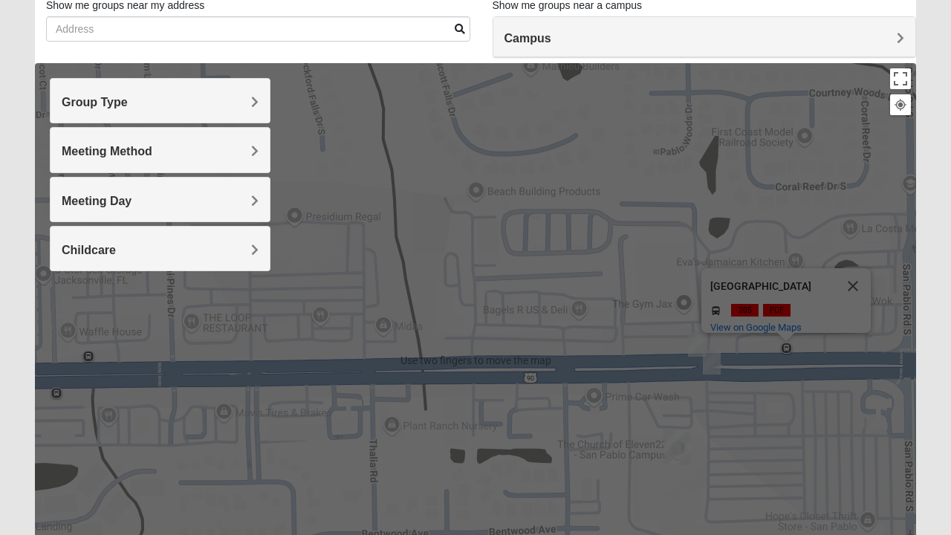
scroll to position [0, 0]
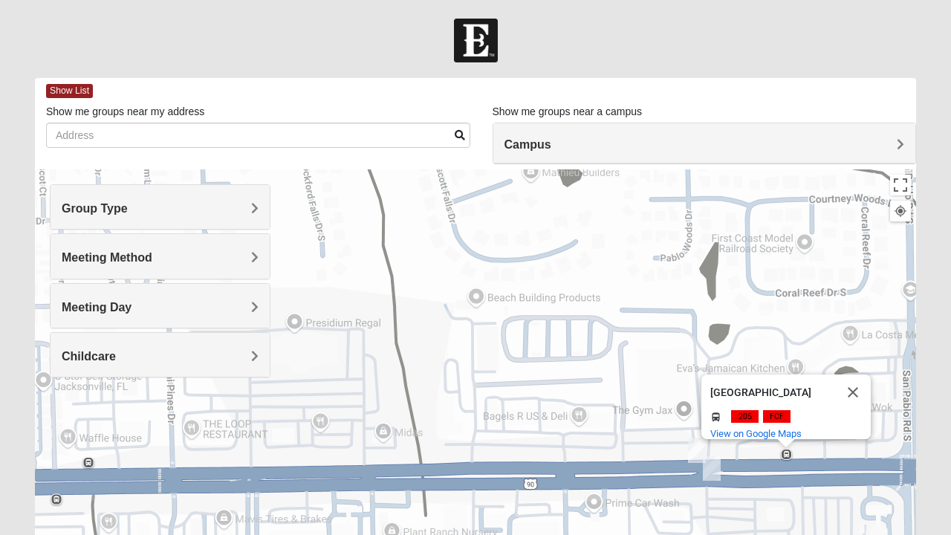
click at [128, 209] on span "Group Type" at bounding box center [95, 208] width 66 height 13
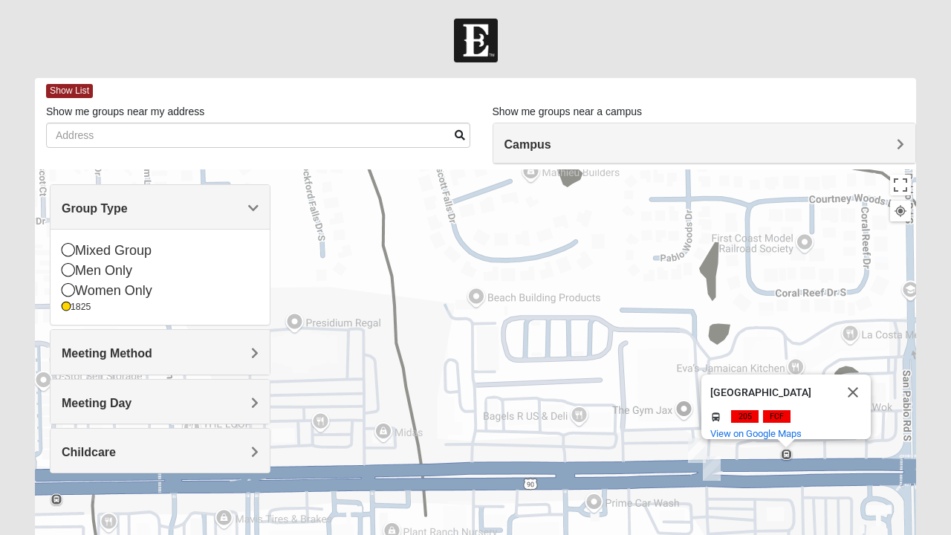
click at [68, 310] on icon at bounding box center [66, 306] width 9 height 9
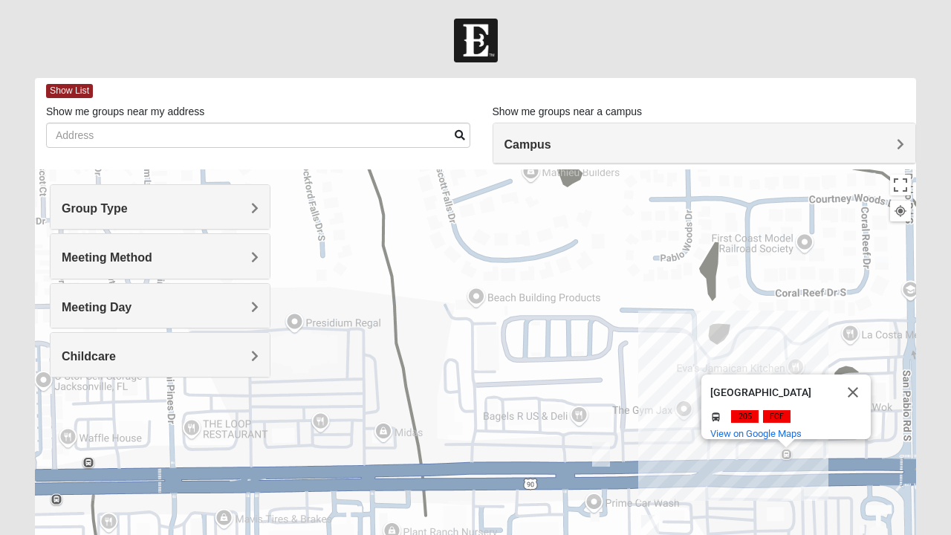
click at [83, 209] on span "Group Type" at bounding box center [95, 208] width 66 height 13
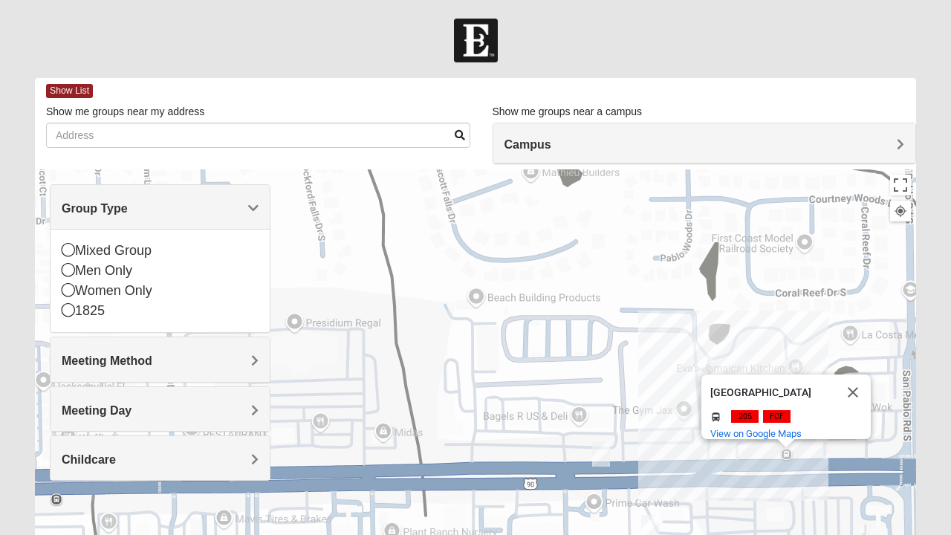
click at [71, 272] on icon at bounding box center [68, 269] width 13 height 13
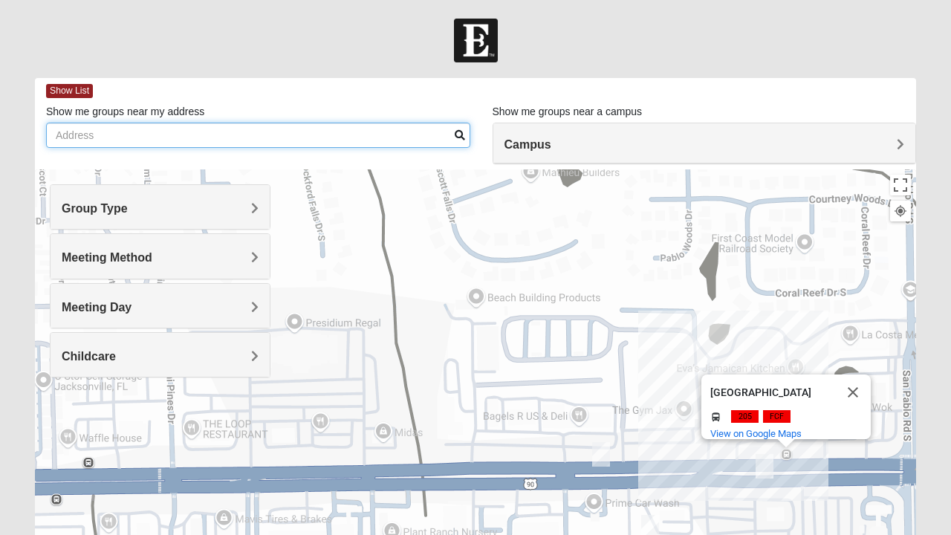
click at [355, 139] on input "Show me groups near my address" at bounding box center [258, 135] width 424 height 25
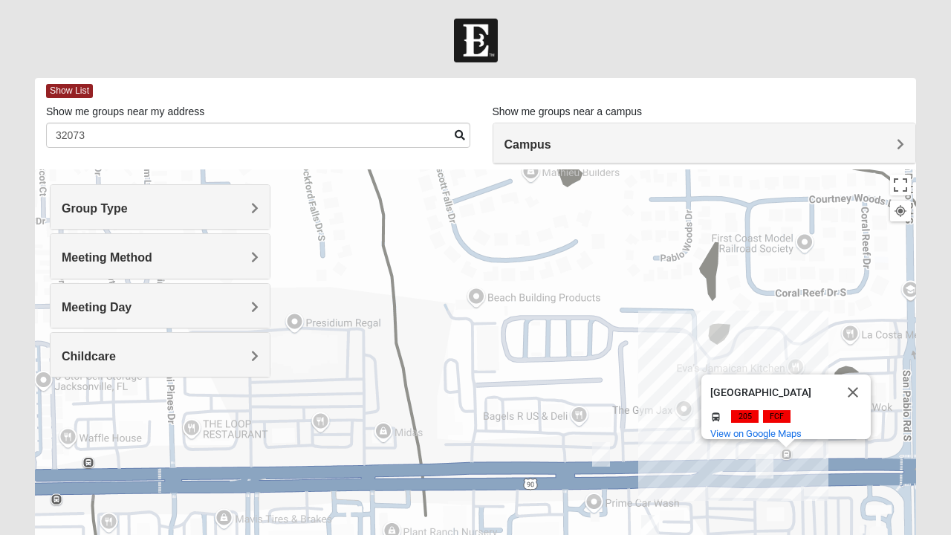
click at [455, 137] on span at bounding box center [460, 135] width 10 height 10
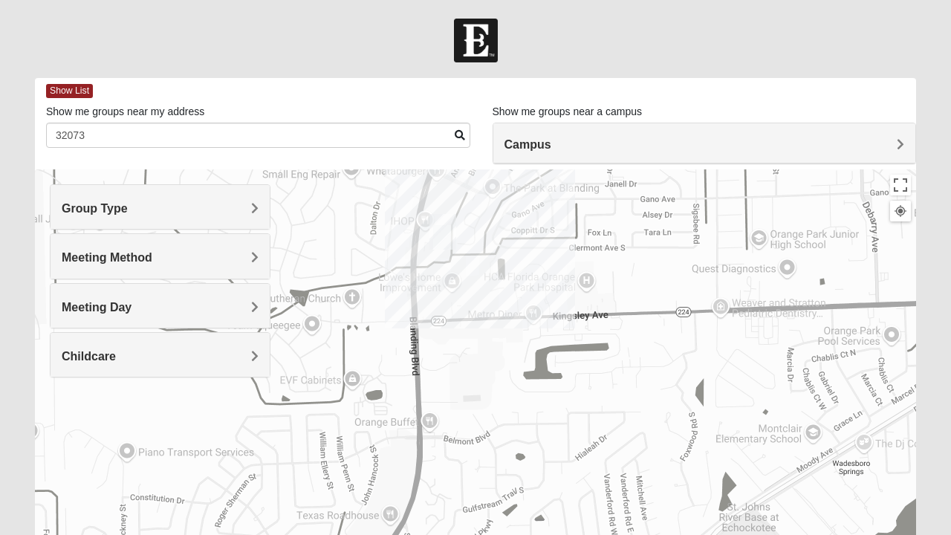
click at [447, 232] on img "Orange Park" at bounding box center [442, 232] width 39 height 48
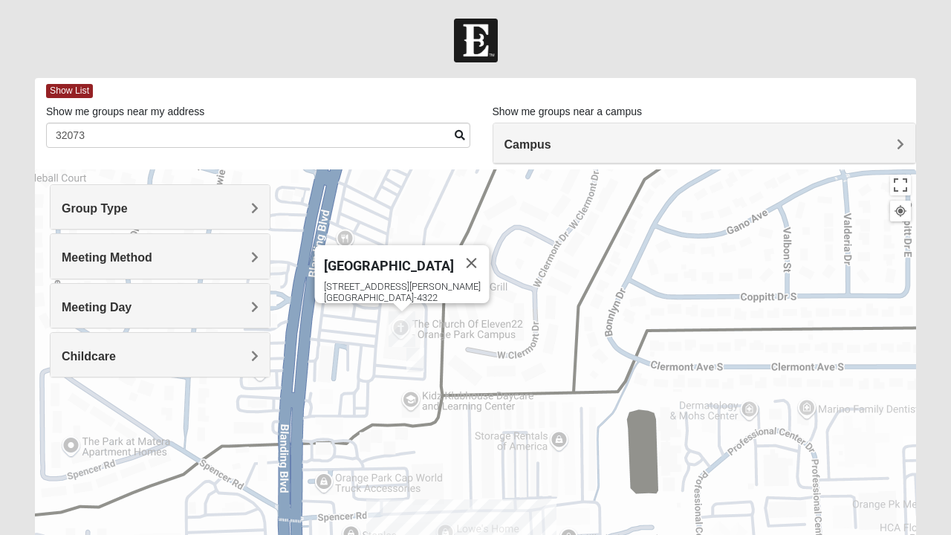
click at [422, 363] on img "On Campus Mens Ferreira 32073" at bounding box center [415, 360] width 30 height 36
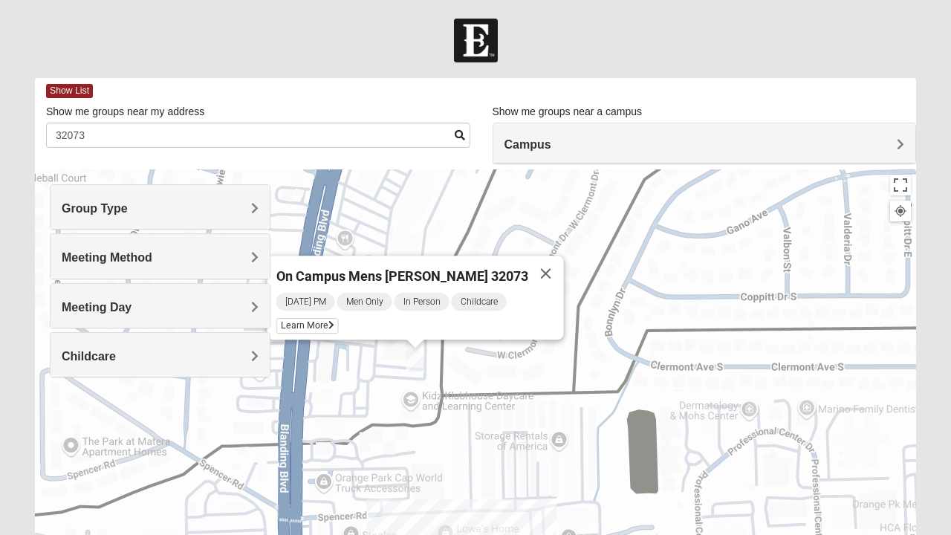
click at [339, 319] on span "Learn More" at bounding box center [307, 326] width 62 height 16
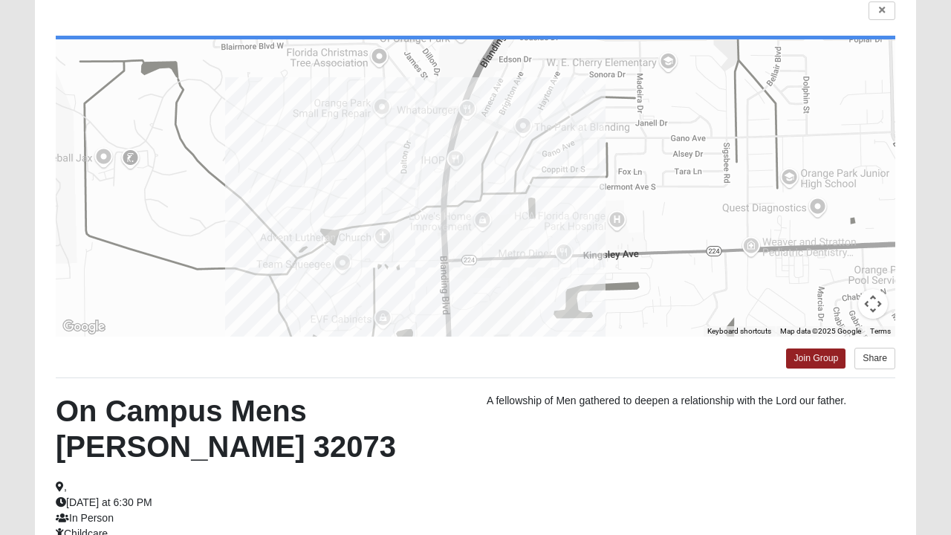
scroll to position [121, 0]
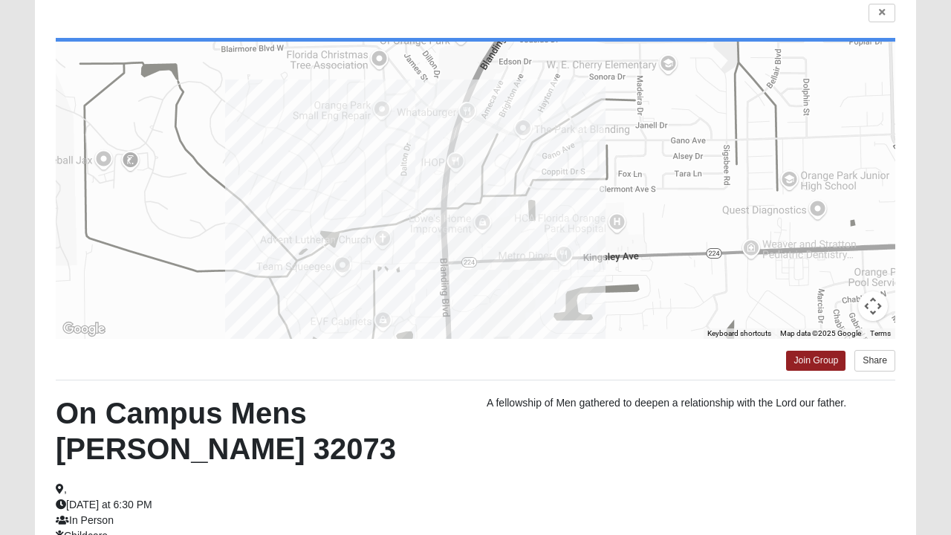
click at [799, 103] on div at bounding box center [475, 190] width 839 height 297
click at [881, 13] on icon at bounding box center [882, 12] width 6 height 9
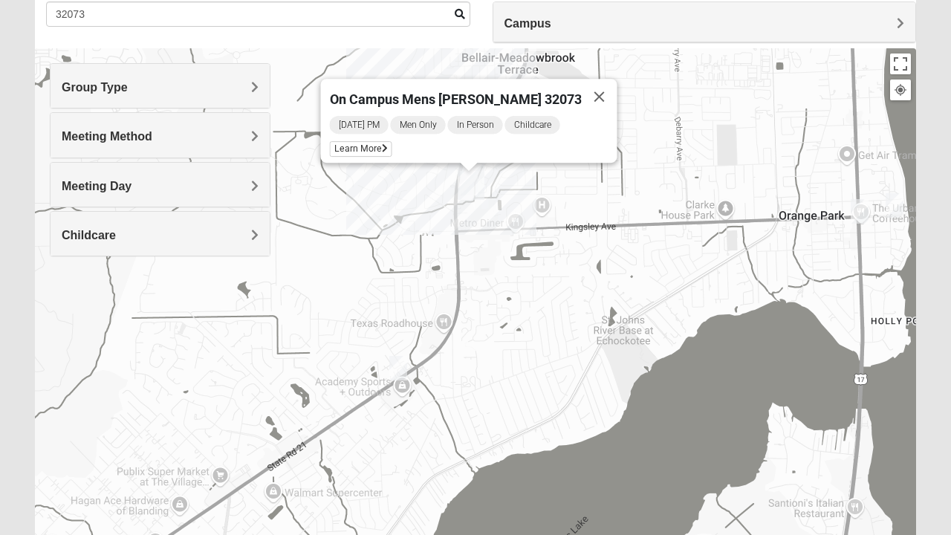
click at [400, 368] on img "Mens Hughes 32073" at bounding box center [398, 368] width 30 height 36
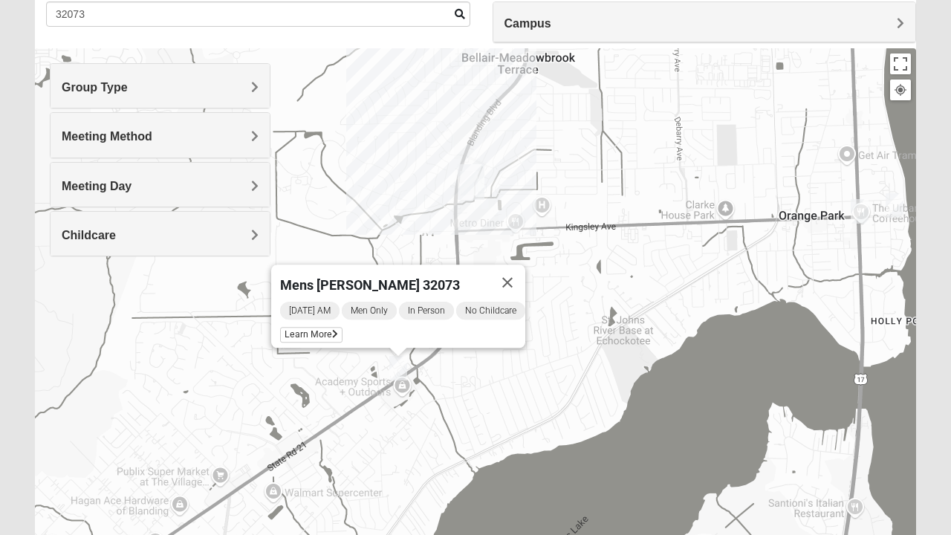
click at [308, 327] on span "Learn More" at bounding box center [311, 335] width 62 height 16
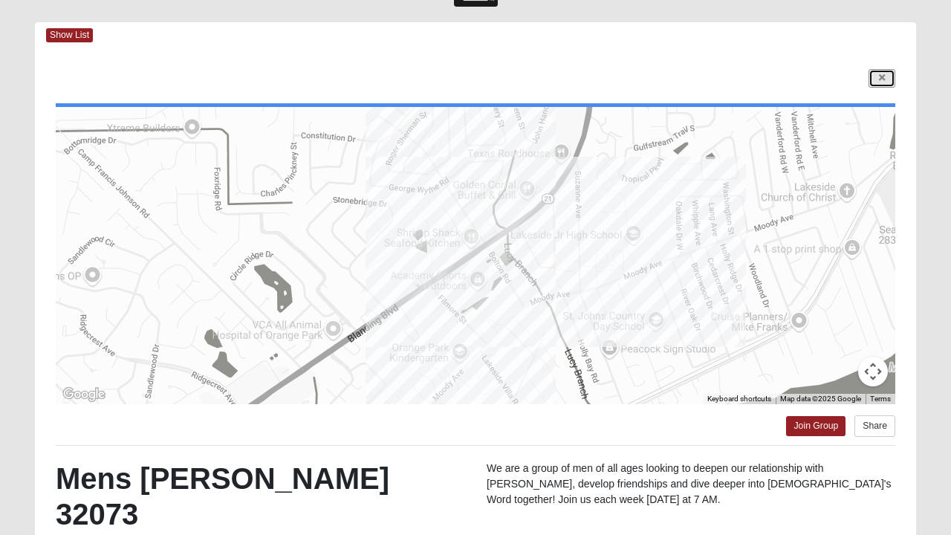
click at [883, 82] on icon at bounding box center [882, 78] width 6 height 9
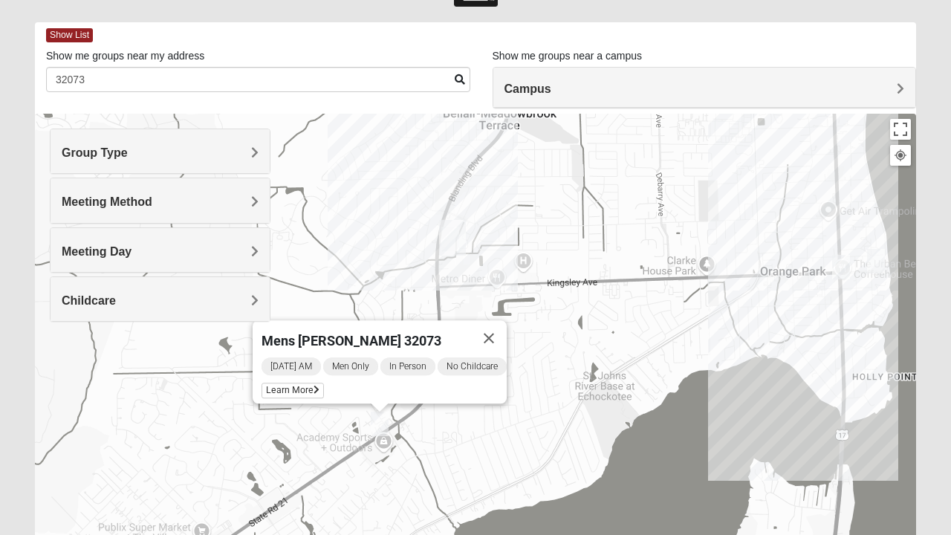
click at [848, 266] on img "Mens Duncan 32073" at bounding box center [841, 267] width 30 height 36
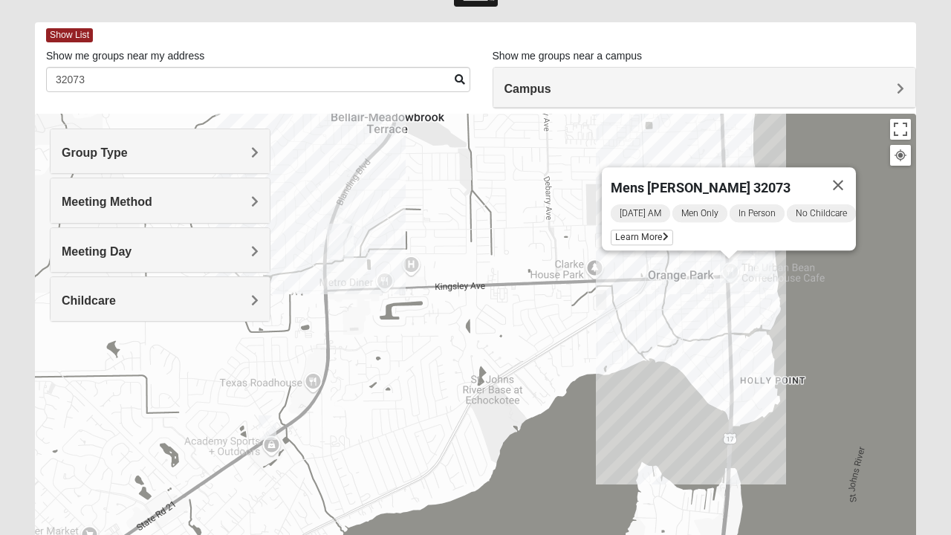
click at [756, 264] on img "Mens Dyszel 32073" at bounding box center [764, 265] width 30 height 36
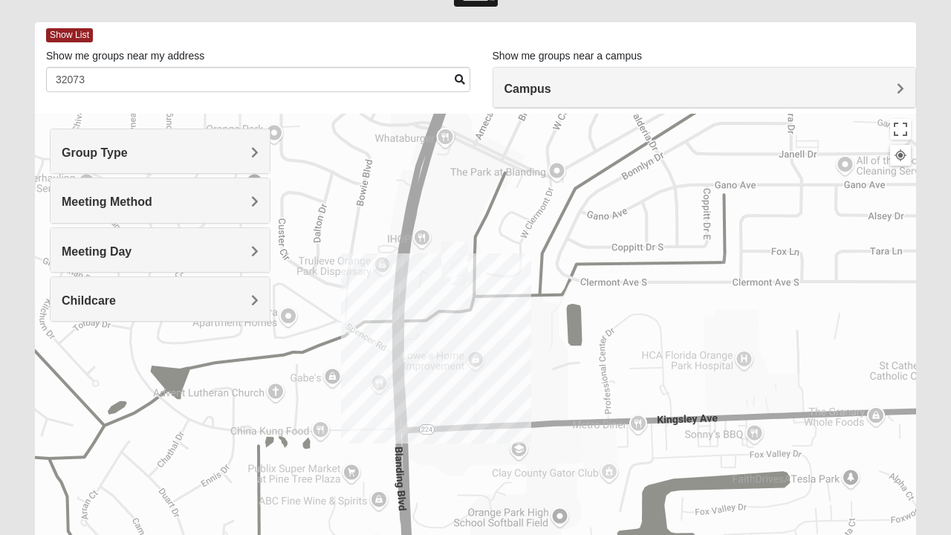
click at [251, 138] on div "Group Type" at bounding box center [160, 151] width 219 height 44
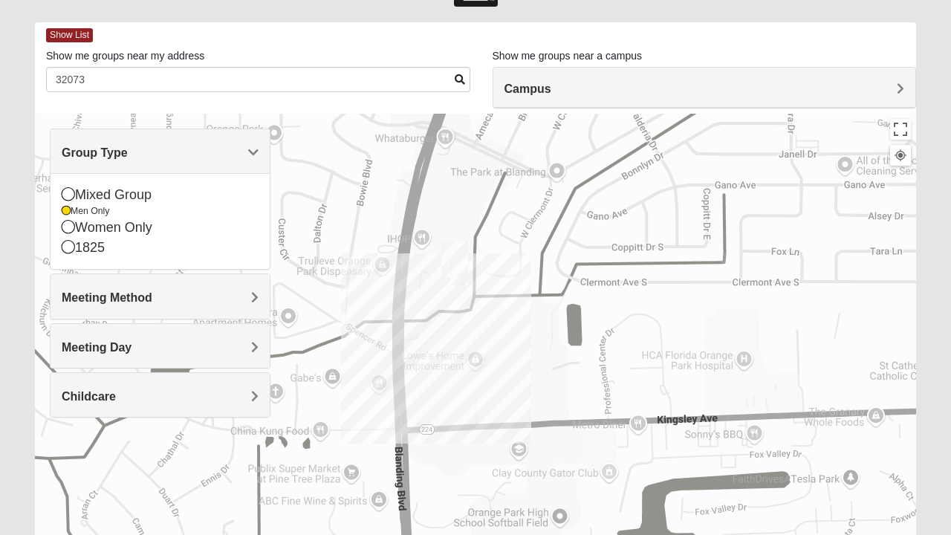
click at [230, 290] on h4 "Meeting Method" at bounding box center [160, 297] width 197 height 14
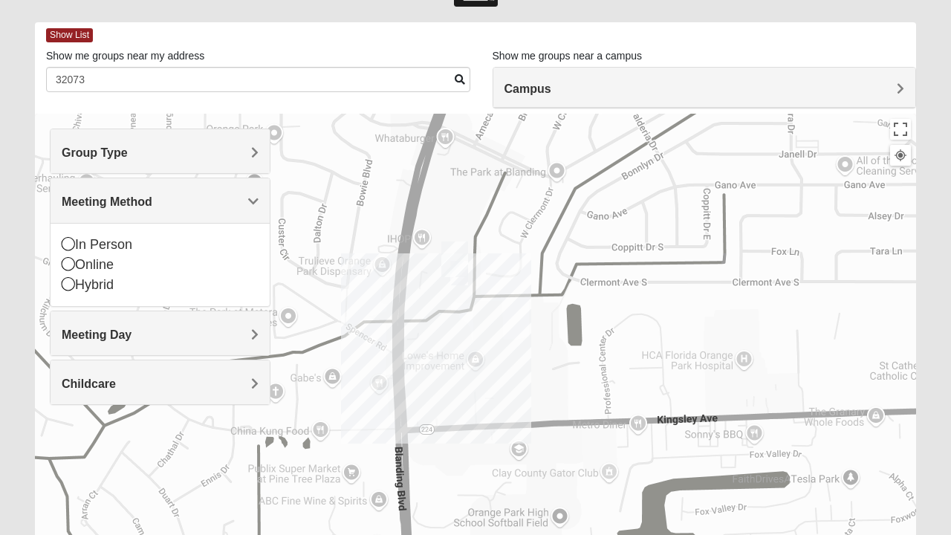
click at [241, 316] on div "Meeting Day" at bounding box center [160, 333] width 219 height 44
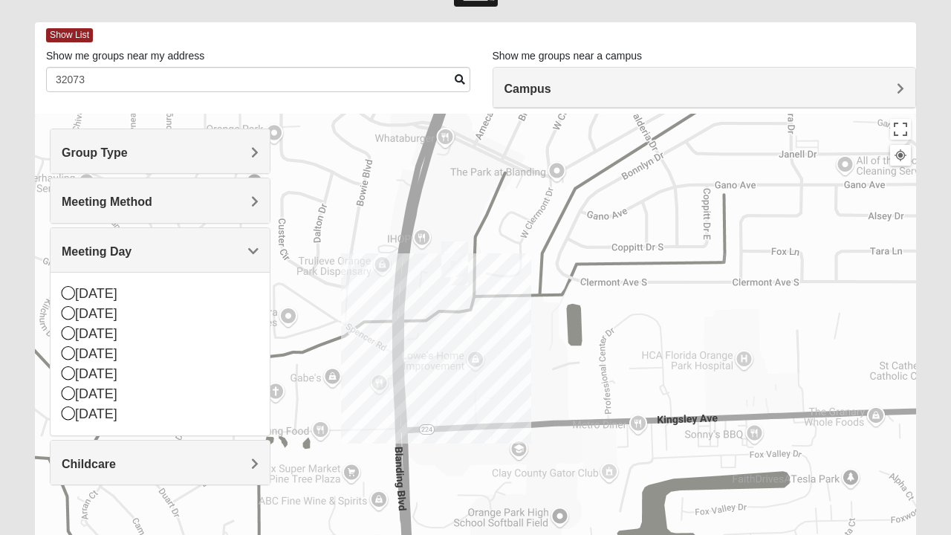
click at [233, 453] on div "Childcare" at bounding box center [160, 462] width 219 height 44
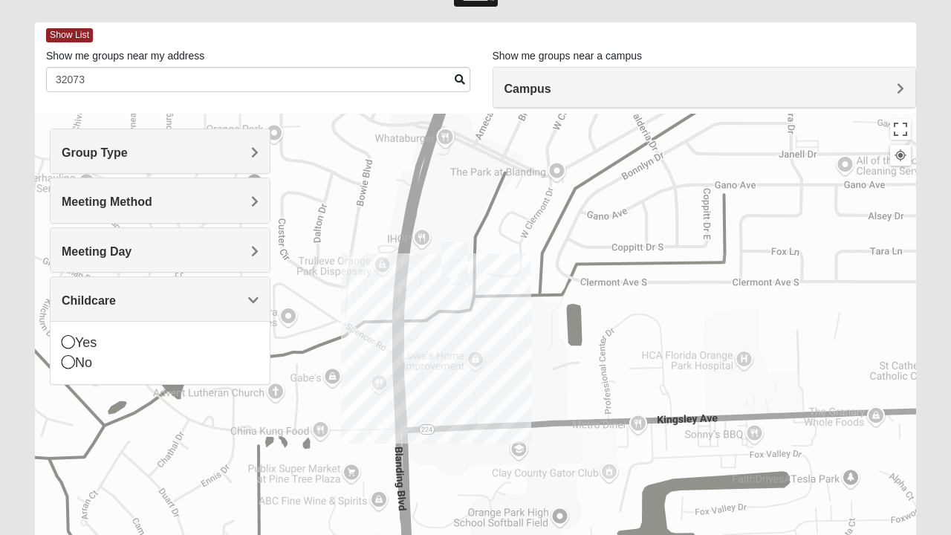
click at [238, 295] on h4 "Childcare" at bounding box center [160, 300] width 197 height 14
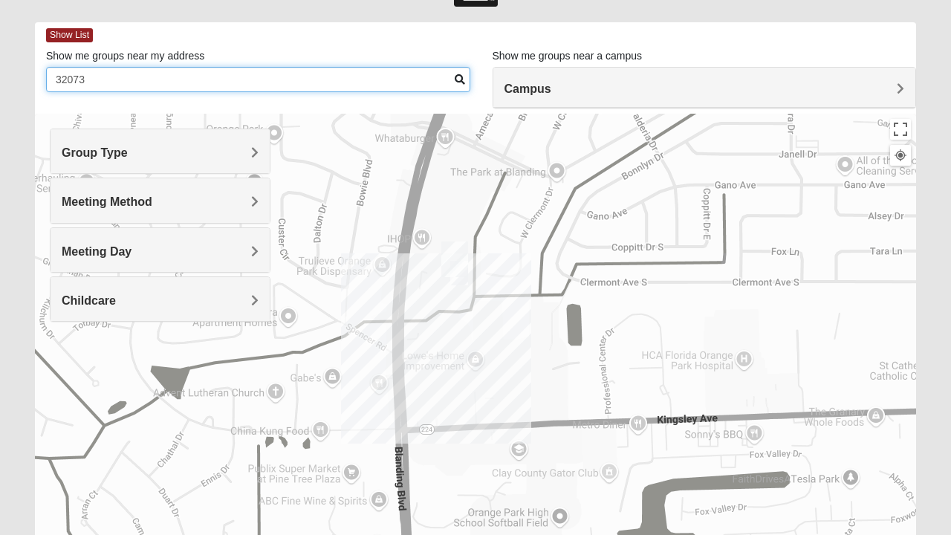
click at [420, 76] on input "32073" at bounding box center [258, 79] width 424 height 25
type input "3"
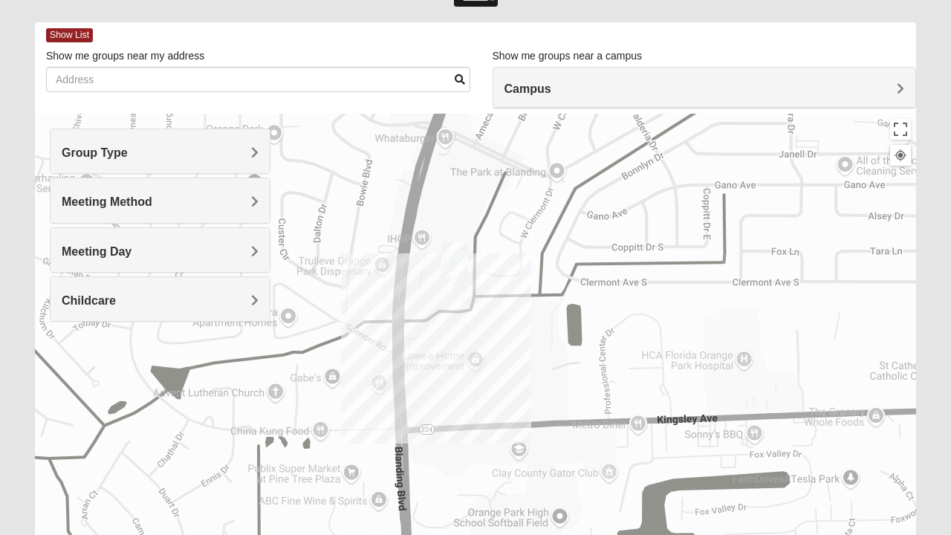
click at [37, 247] on div "Mens Dyszel 32073 Saturday AM Men Only In Person No Childcare Learn More" at bounding box center [475, 411] width 881 height 594
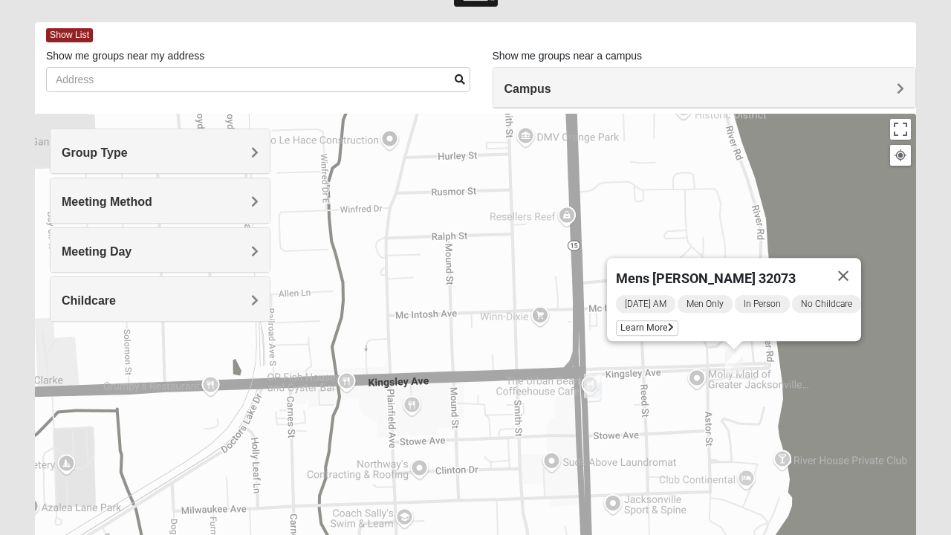
click at [851, 263] on button "Close" at bounding box center [843, 276] width 36 height 36
